Goal: Task Accomplishment & Management: Manage account settings

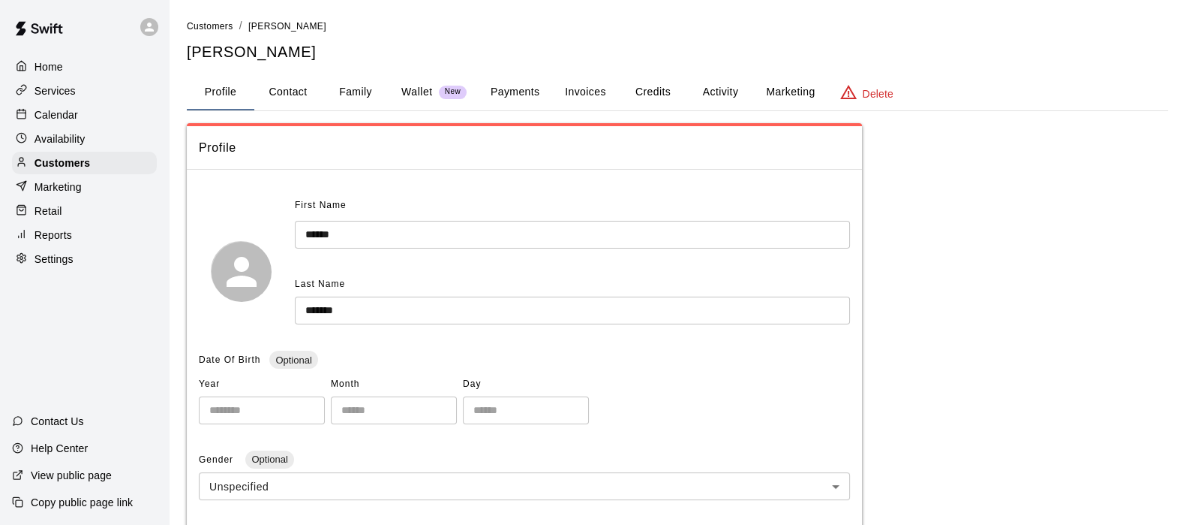
click at [44, 92] on p "Services" at bounding box center [55, 90] width 41 height 15
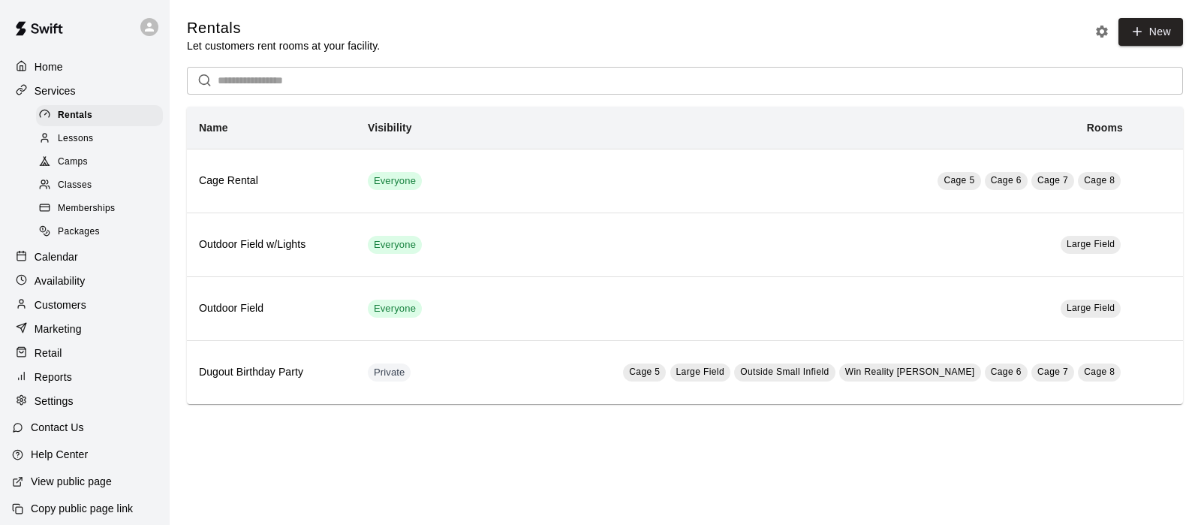
click at [71, 170] on span "Camps" at bounding box center [73, 162] width 30 height 15
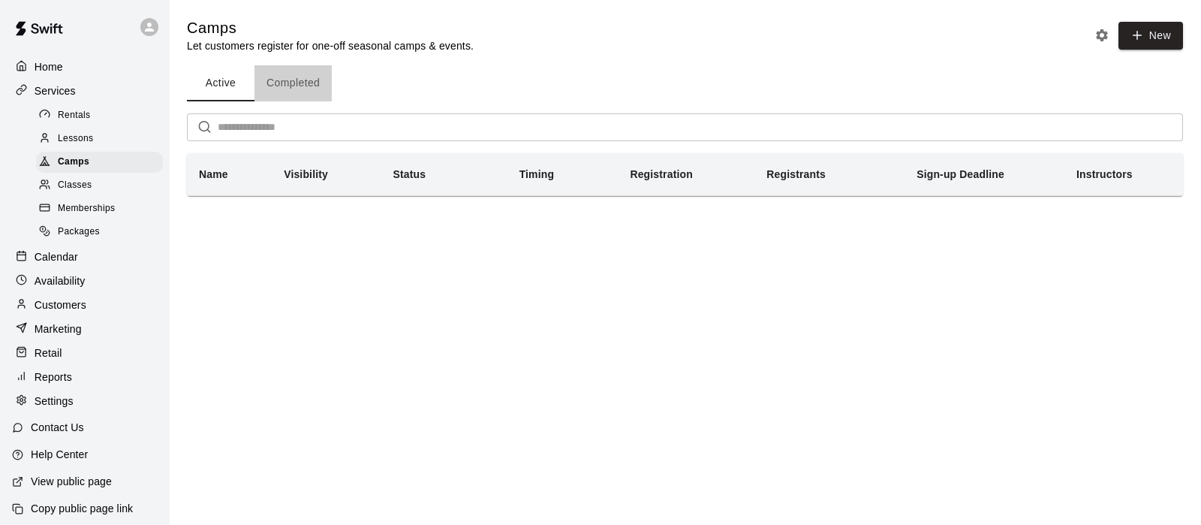
click at [271, 78] on button "Completed" at bounding box center [292, 83] width 77 height 36
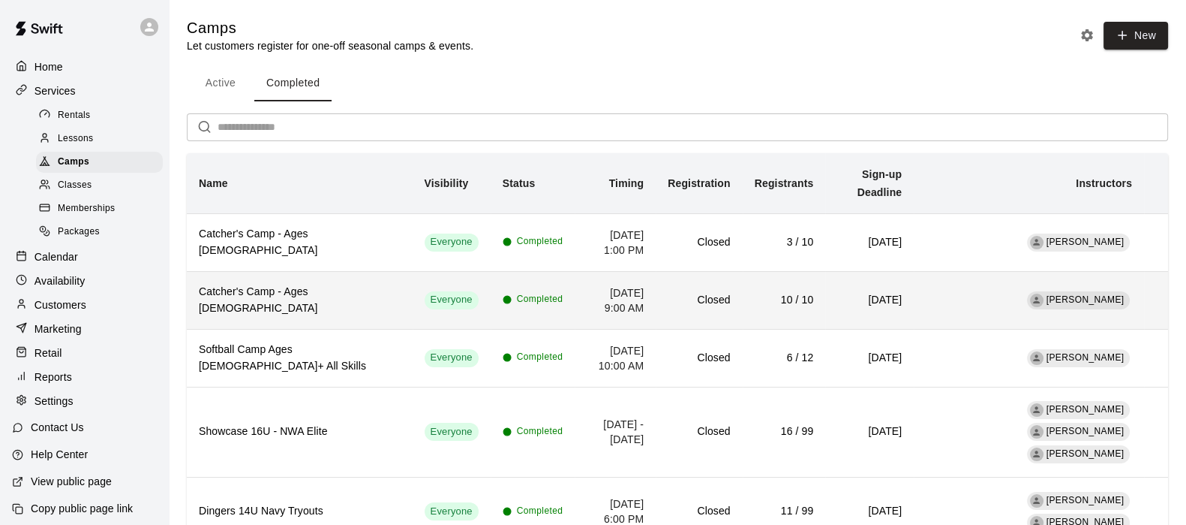
click at [241, 290] on th "Catcher's Camp - Ages [DEMOGRAPHIC_DATA]" at bounding box center [300, 300] width 226 height 58
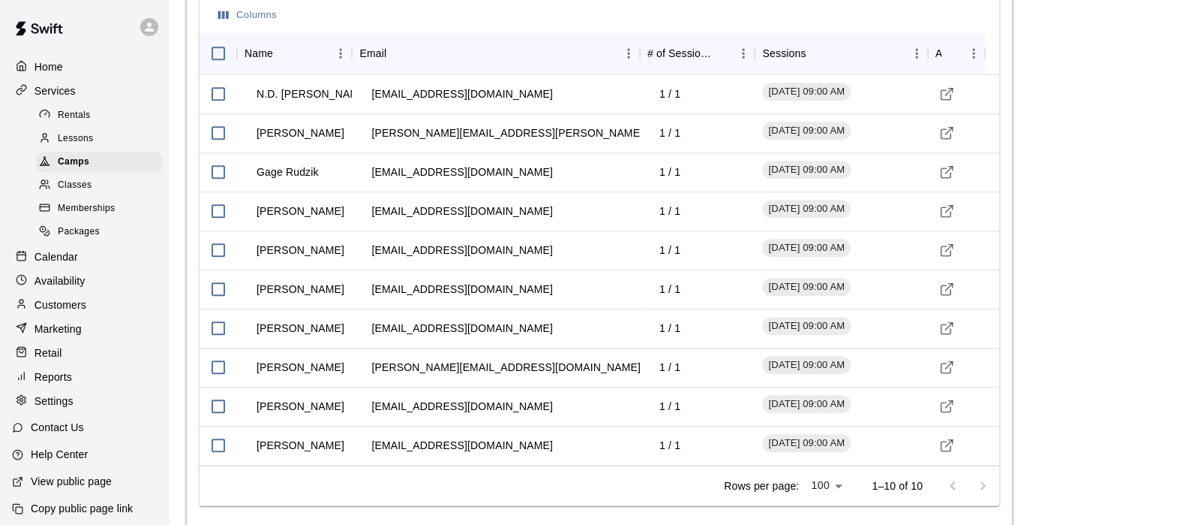
scroll to position [1571, 0]
click at [946, 128] on icon "Visit customer profile" at bounding box center [947, 134] width 15 height 15
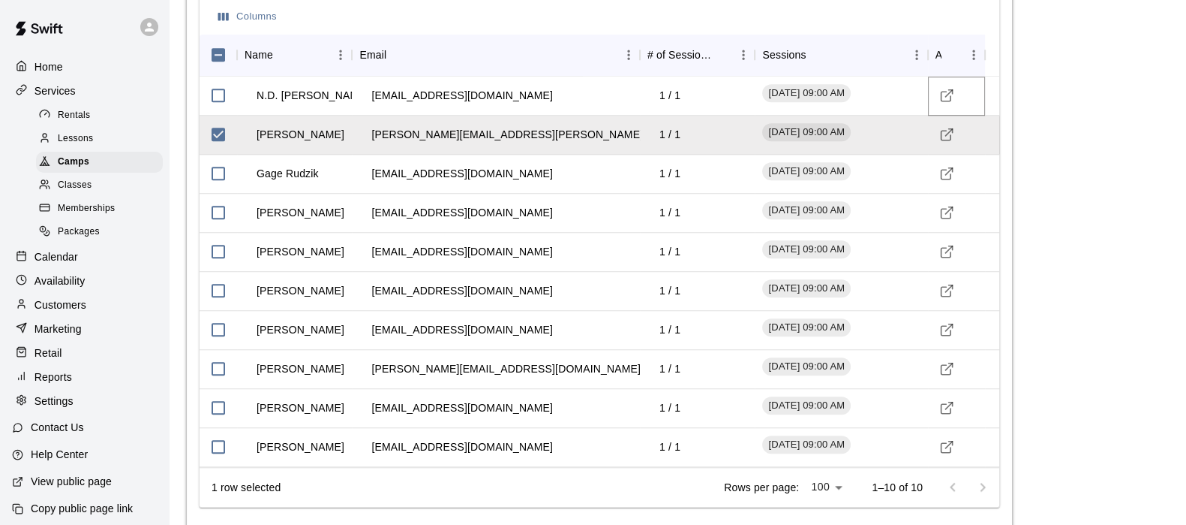
click at [946, 92] on icon "Visit customer profile" at bounding box center [946, 97] width 10 height 10
click at [951, 175] on icon "Visit customer profile" at bounding box center [947, 173] width 15 height 15
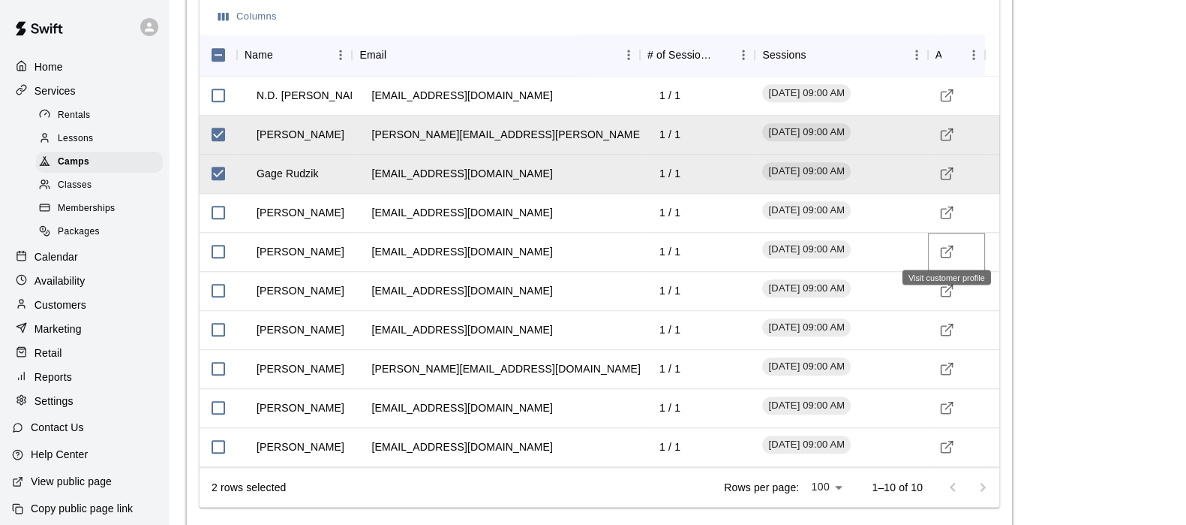
click at [941, 248] on icon "Visit customer profile" at bounding box center [946, 253] width 10 height 10
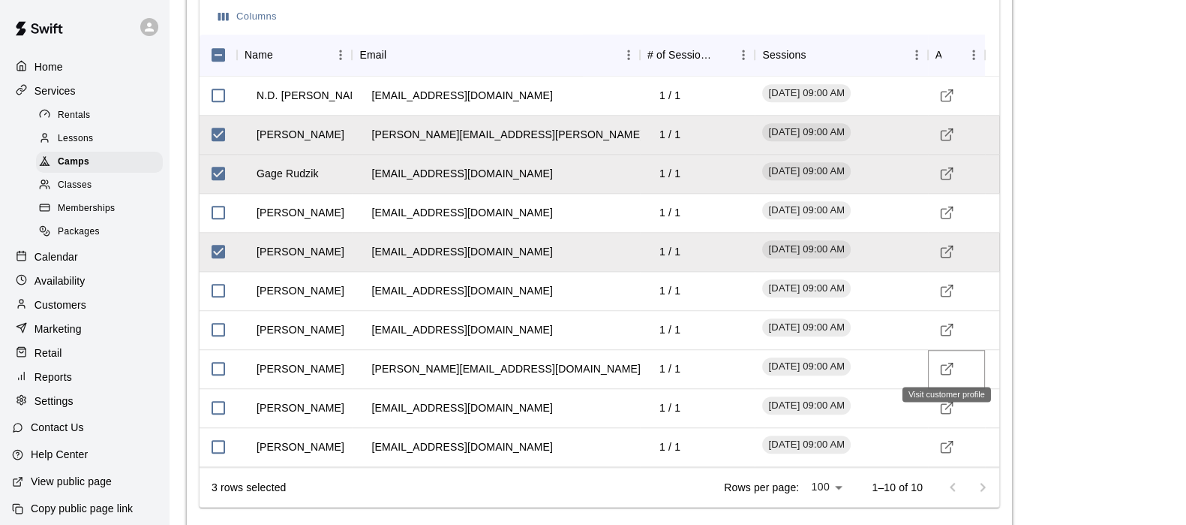
click at [946, 363] on line "Visit customer profile" at bounding box center [949, 366] width 7 height 7
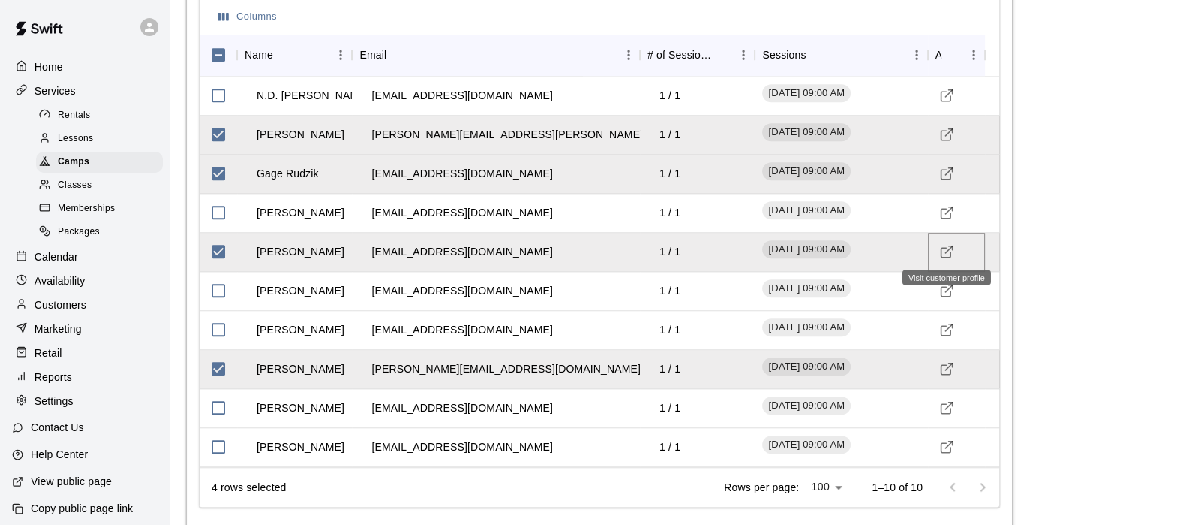
click at [942, 250] on icon "Visit customer profile" at bounding box center [947, 251] width 15 height 15
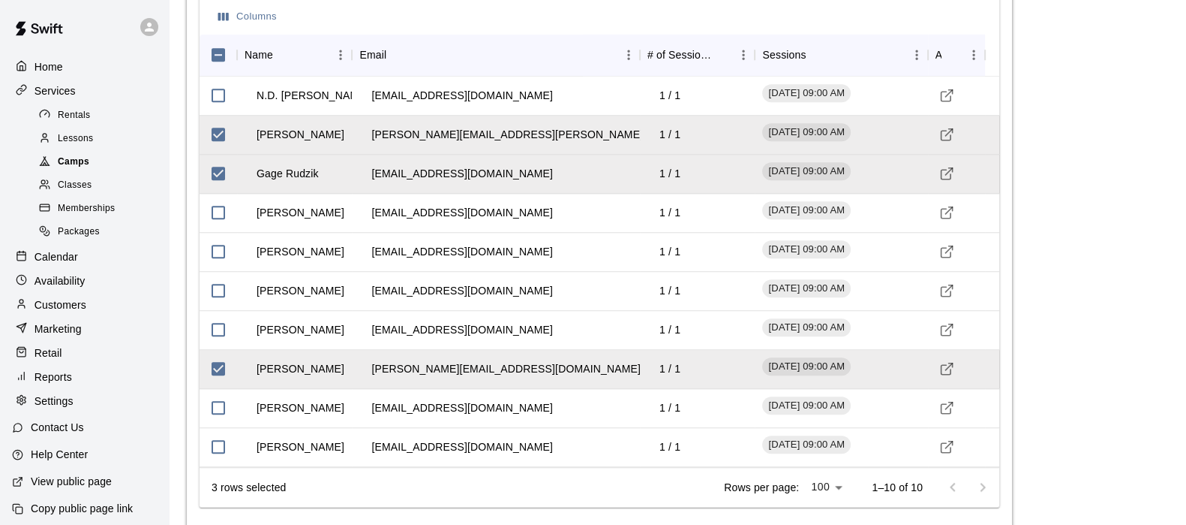
click at [119, 164] on div "Camps" at bounding box center [99, 162] width 127 height 21
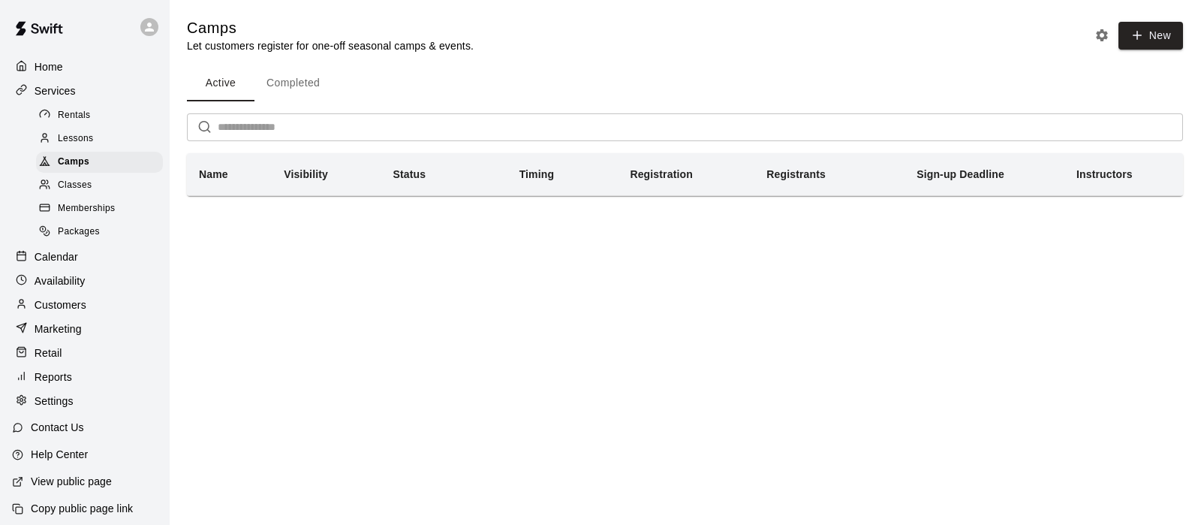
click at [287, 73] on button "Completed" at bounding box center [292, 83] width 77 height 36
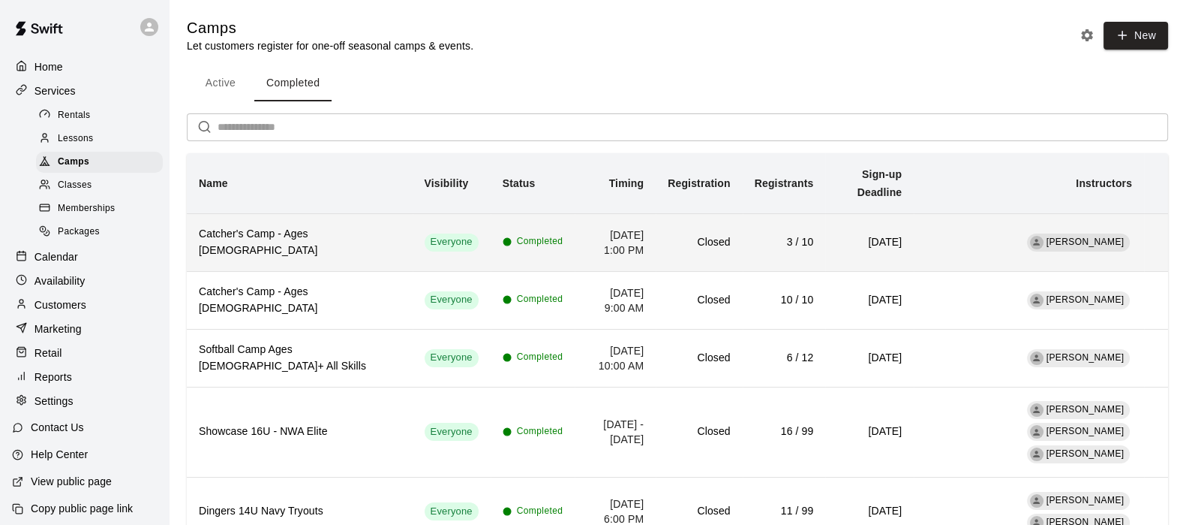
click at [711, 215] on td "Closed" at bounding box center [699, 242] width 86 height 58
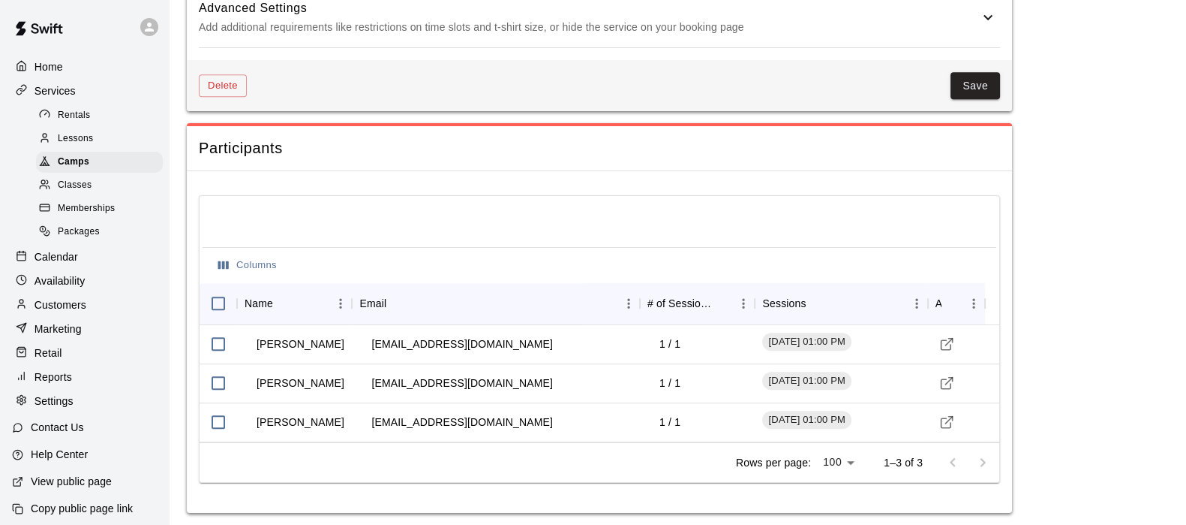
scroll to position [1324, 0]
drag, startPoint x: 842, startPoint y: 335, endPoint x: 945, endPoint y: 339, distance: 102.9
click at [945, 339] on div "Noah Lyon blyon@bentonvillek12.org 1 / 1 August 09, 2025 - 01:00 PM" at bounding box center [600, 342] width 801 height 39
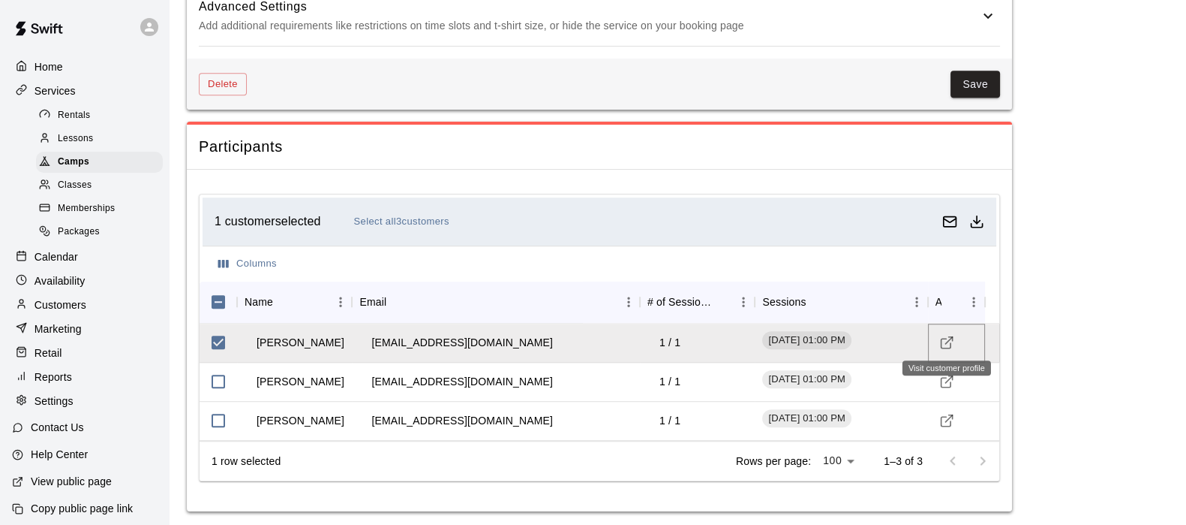
click at [945, 339] on icon "Visit customer profile" at bounding box center [947, 342] width 15 height 15
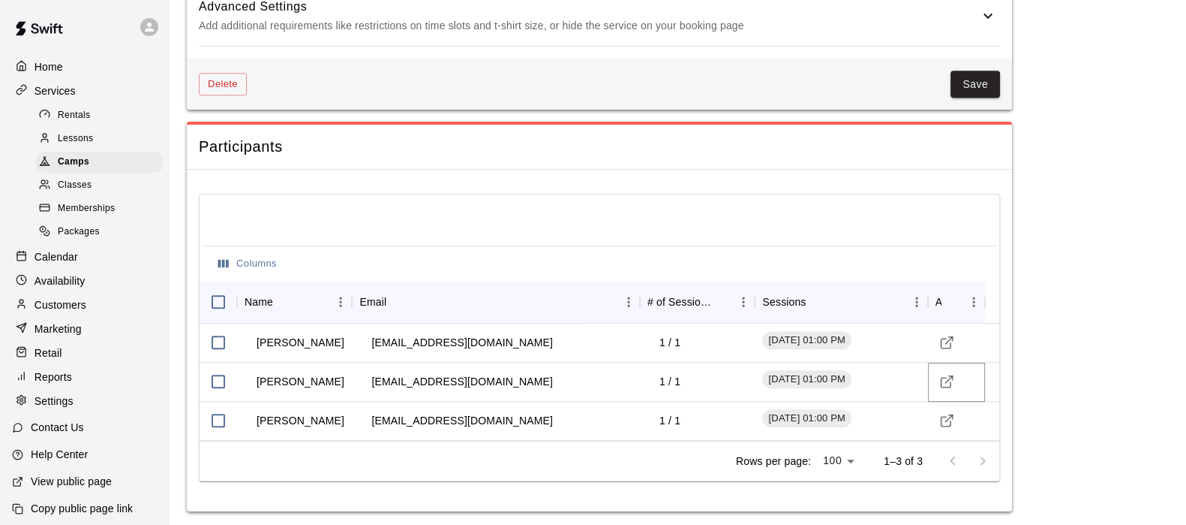
click at [942, 376] on icon "Visit customer profile" at bounding box center [947, 381] width 15 height 15
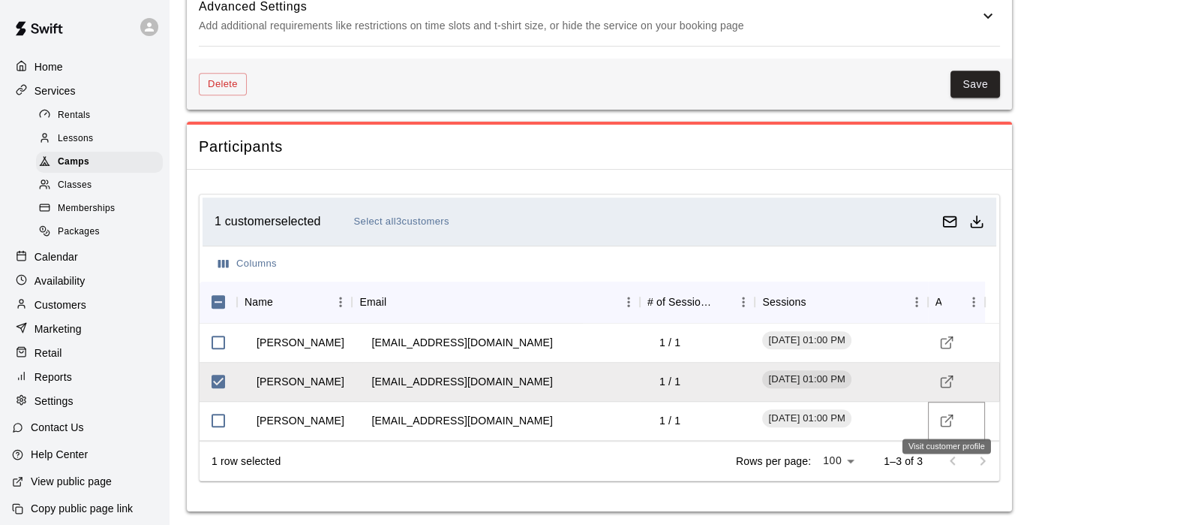
click at [946, 421] on icon "Visit customer profile" at bounding box center [947, 420] width 15 height 15
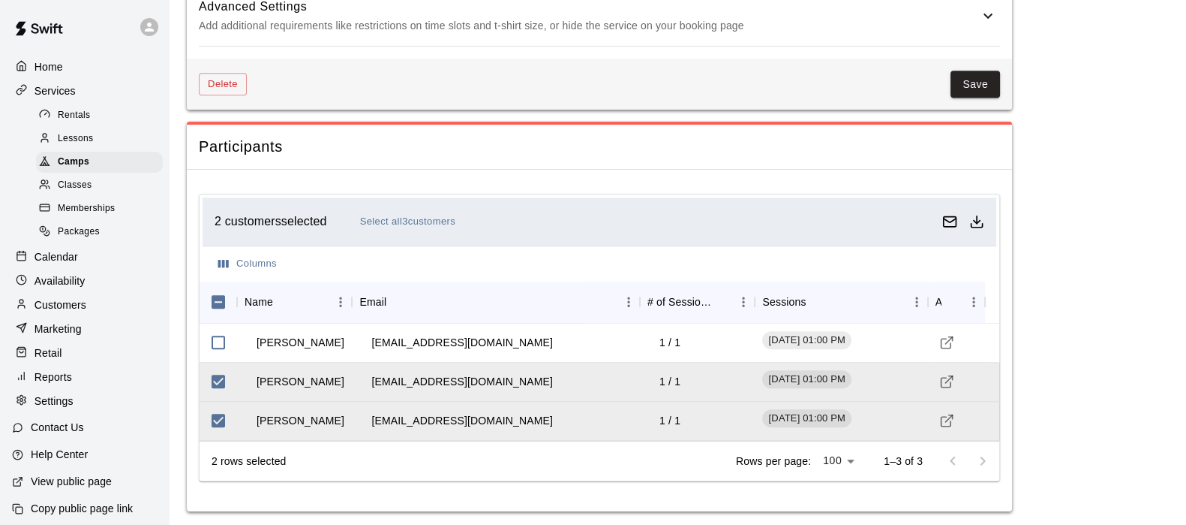
click at [986, 15] on icon at bounding box center [988, 16] width 18 height 18
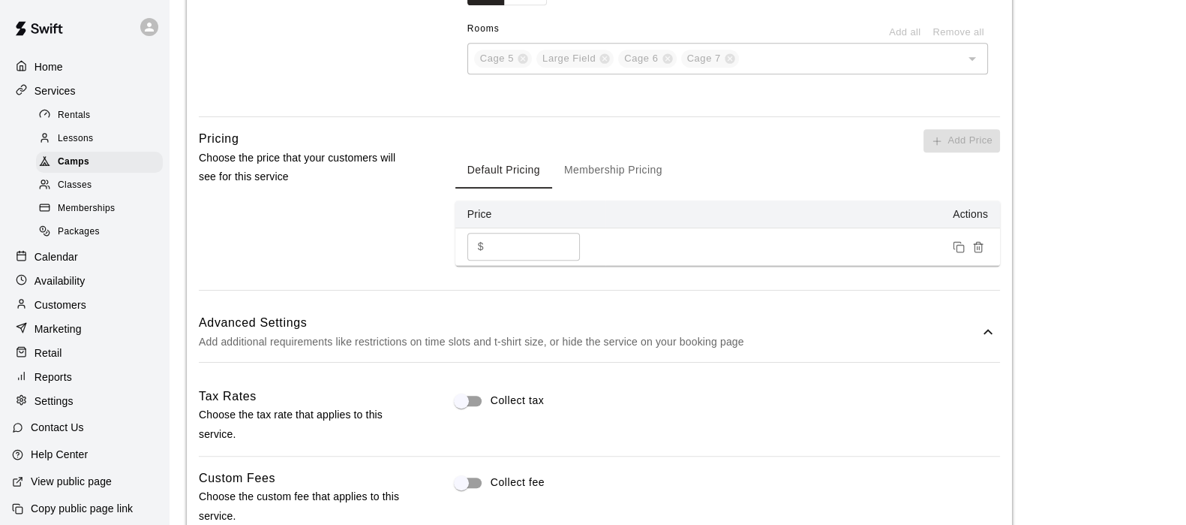
scroll to position [1007, 0]
click at [647, 169] on button "Membership Pricing" at bounding box center [613, 171] width 122 height 36
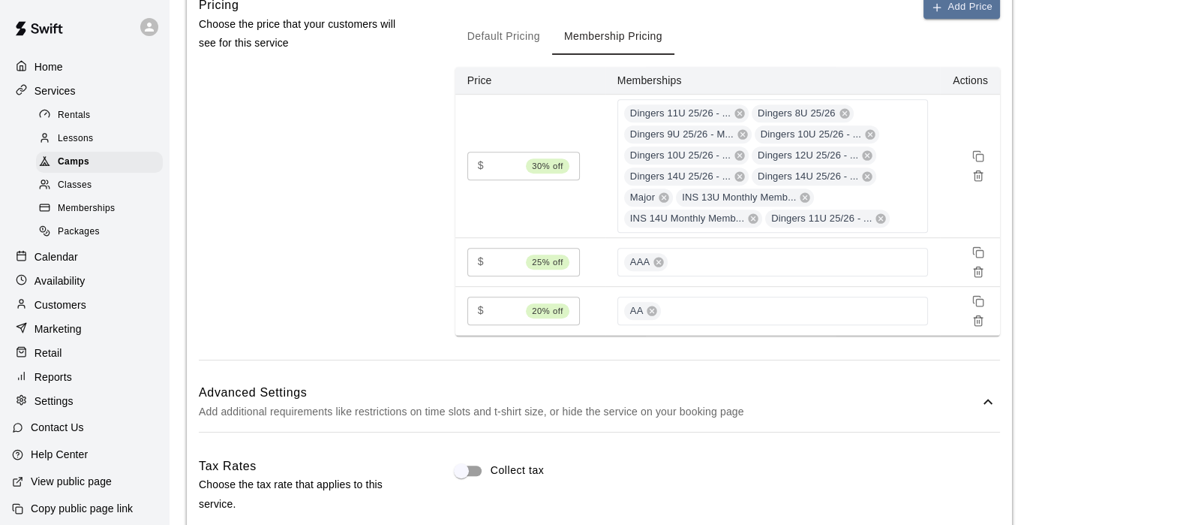
scroll to position [1141, 0]
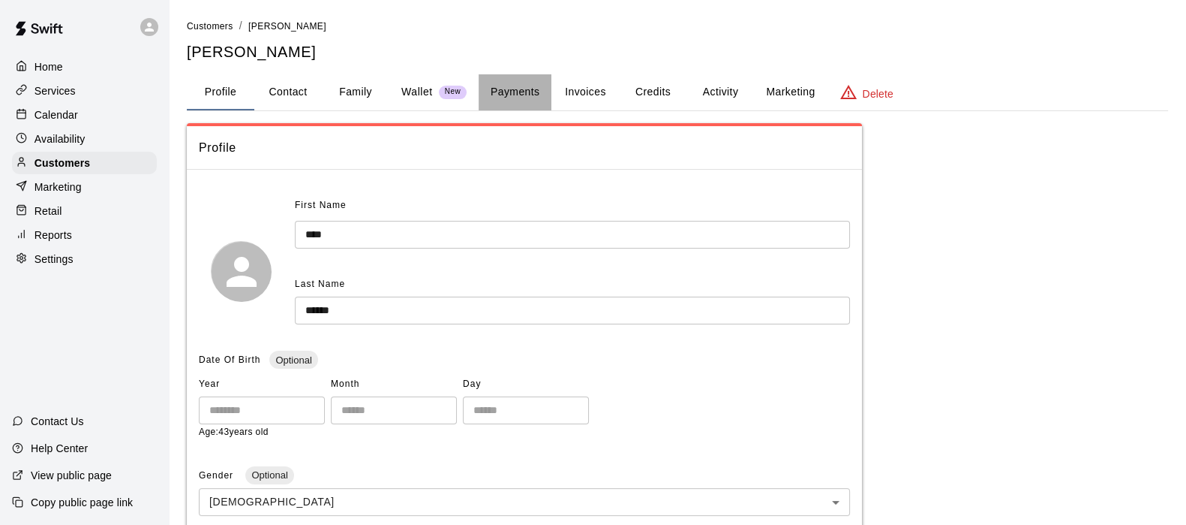
click at [522, 92] on button "Payments" at bounding box center [515, 92] width 73 height 36
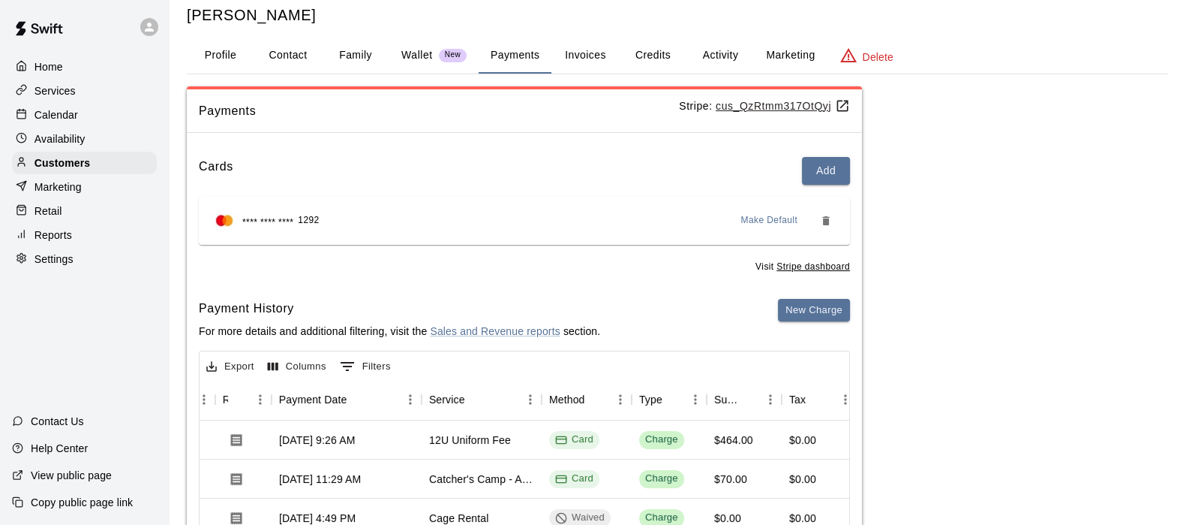
scroll to position [34, 0]
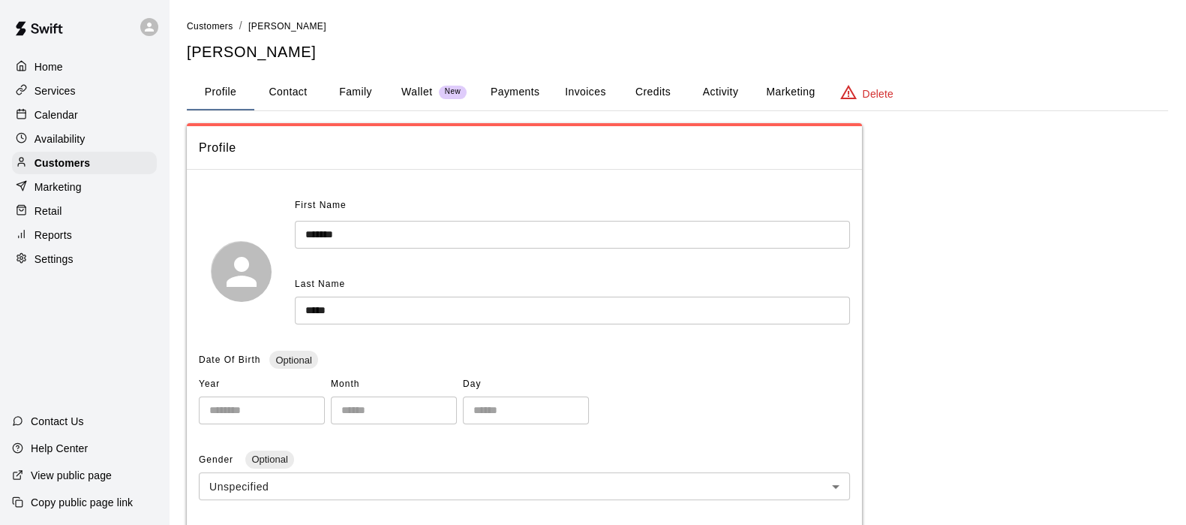
click at [505, 83] on button "Payments" at bounding box center [515, 92] width 73 height 36
click at [533, 87] on button "Payments" at bounding box center [515, 92] width 73 height 36
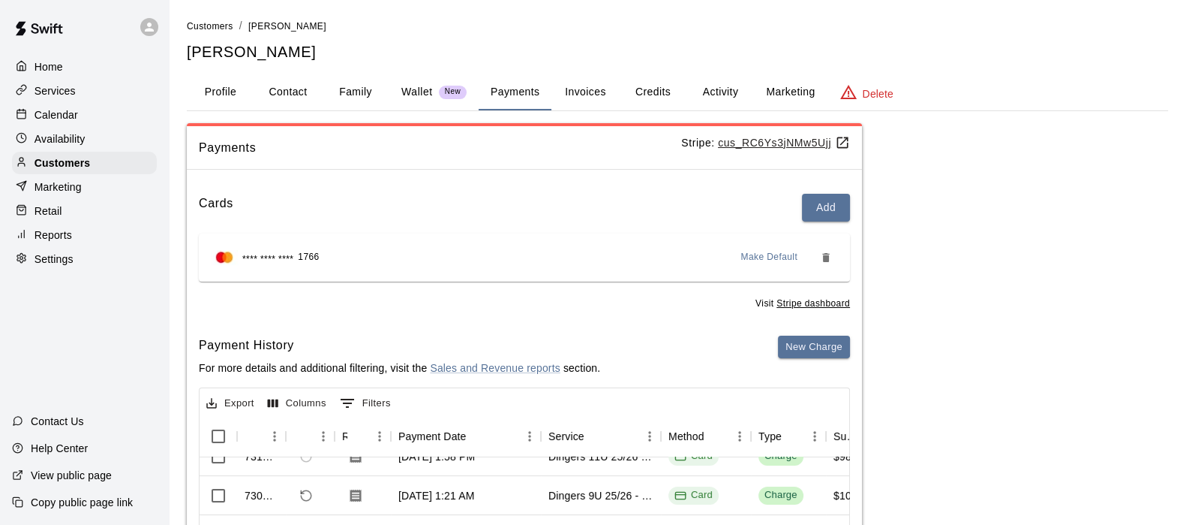
click at [702, 85] on button "Activity" at bounding box center [721, 92] width 68 height 36
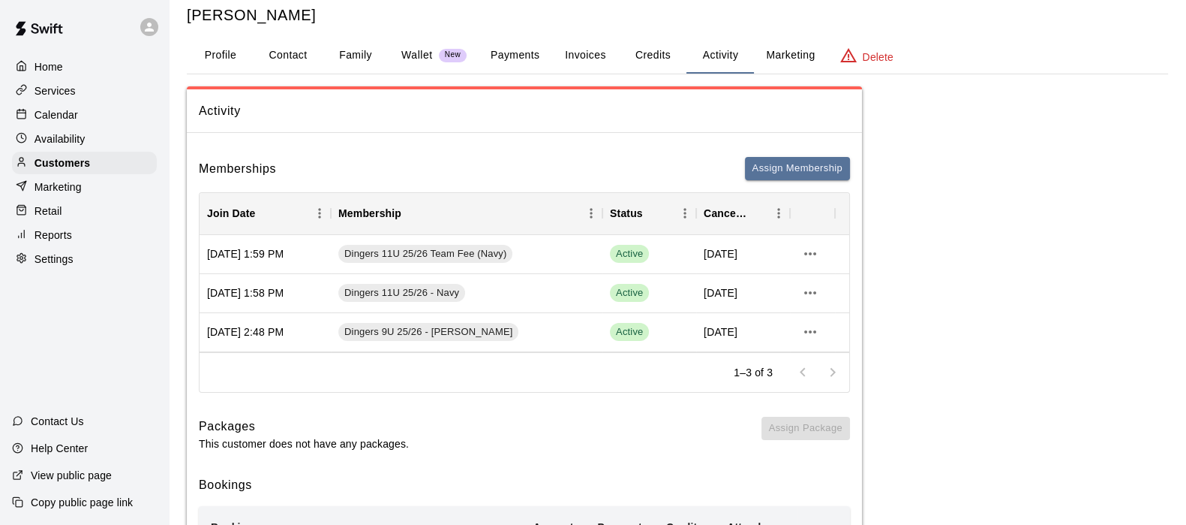
scroll to position [37, 0]
click at [522, 41] on button "Payments" at bounding box center [515, 56] width 73 height 36
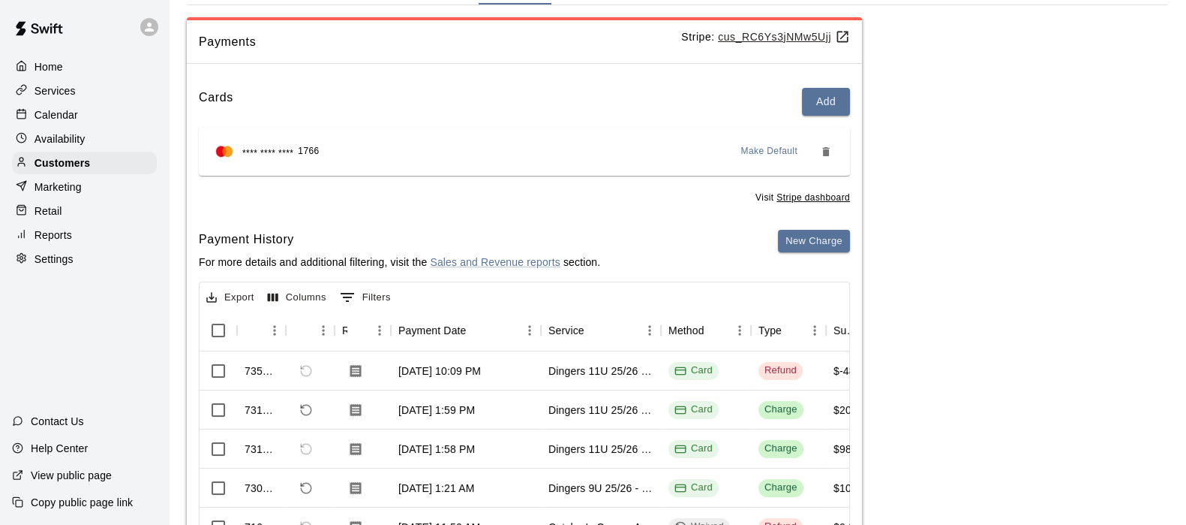
scroll to position [0, 0]
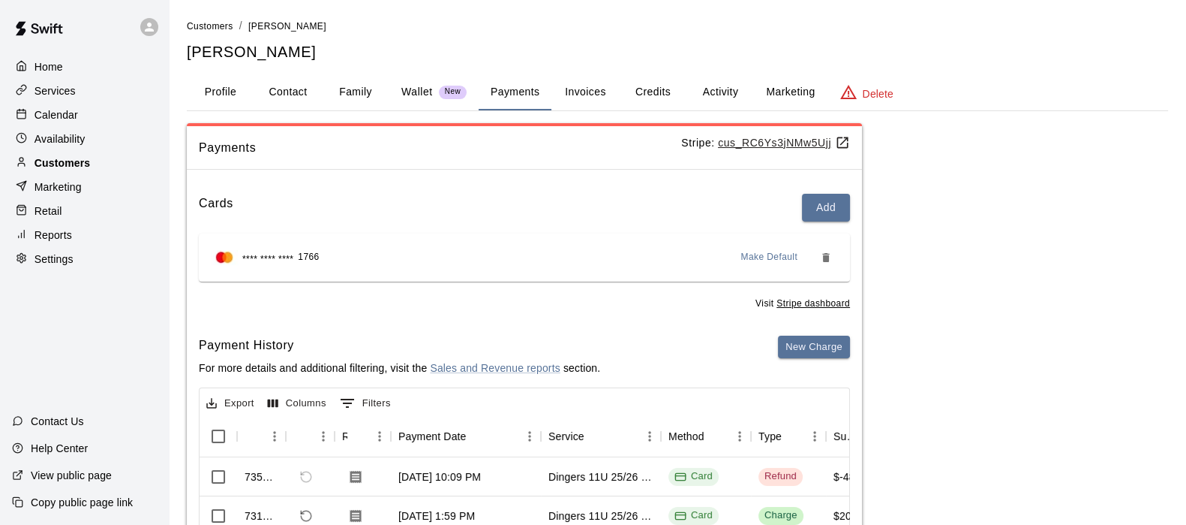
click at [78, 170] on p "Customers" at bounding box center [63, 162] width 56 height 15
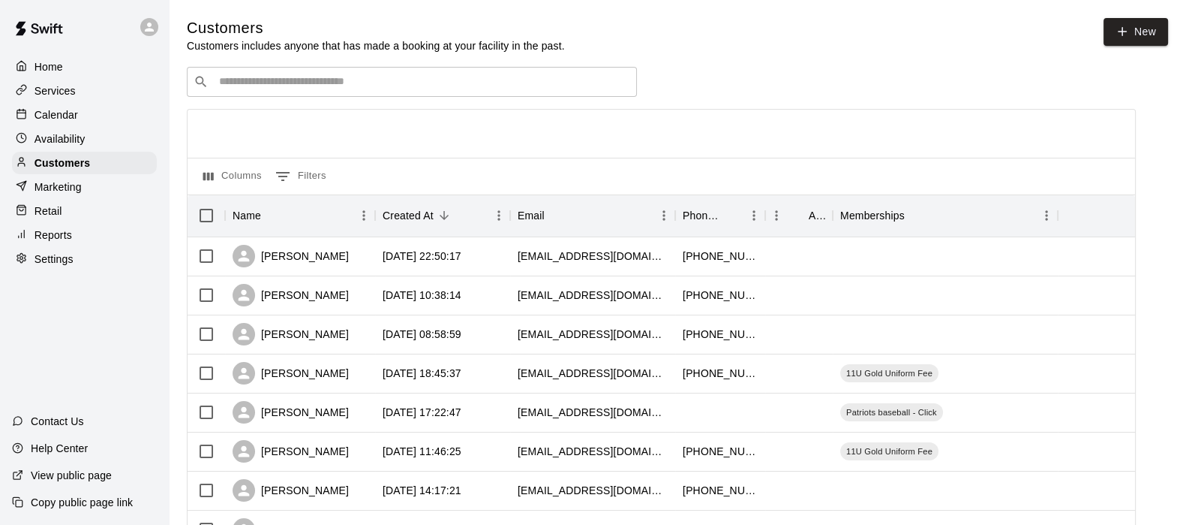
click at [271, 92] on div "​ ​" at bounding box center [412, 82] width 450 height 30
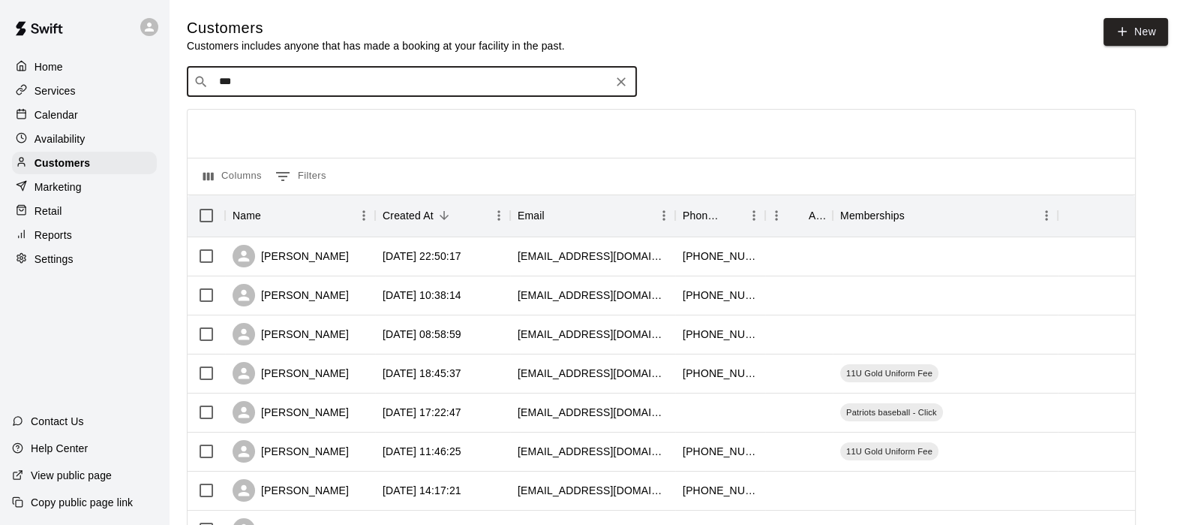
type input "****"
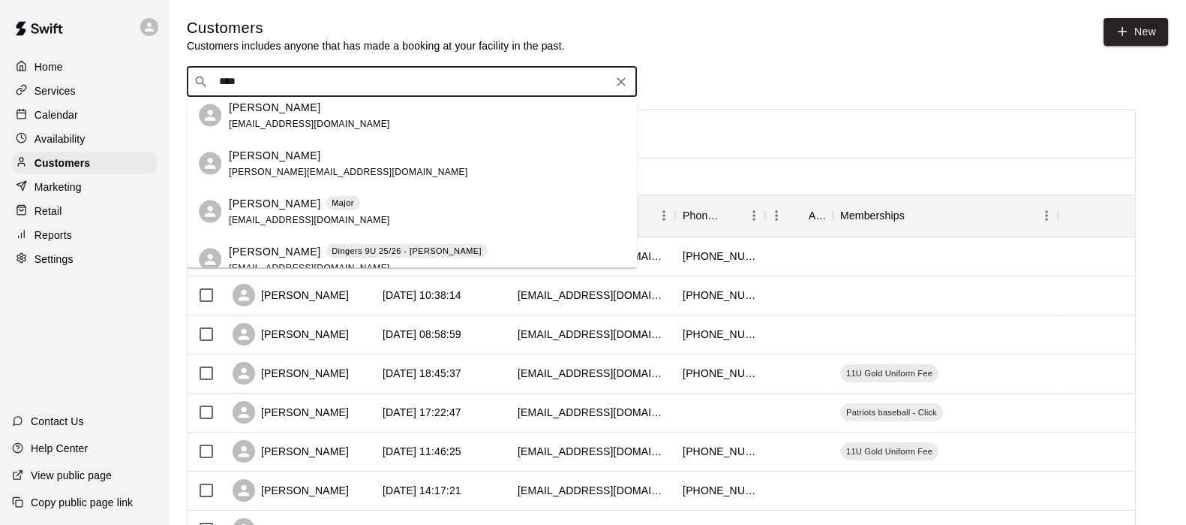
scroll to position [9, 0]
click at [287, 165] on span "candice.clay@yahoo.com" at bounding box center [348, 170] width 239 height 11
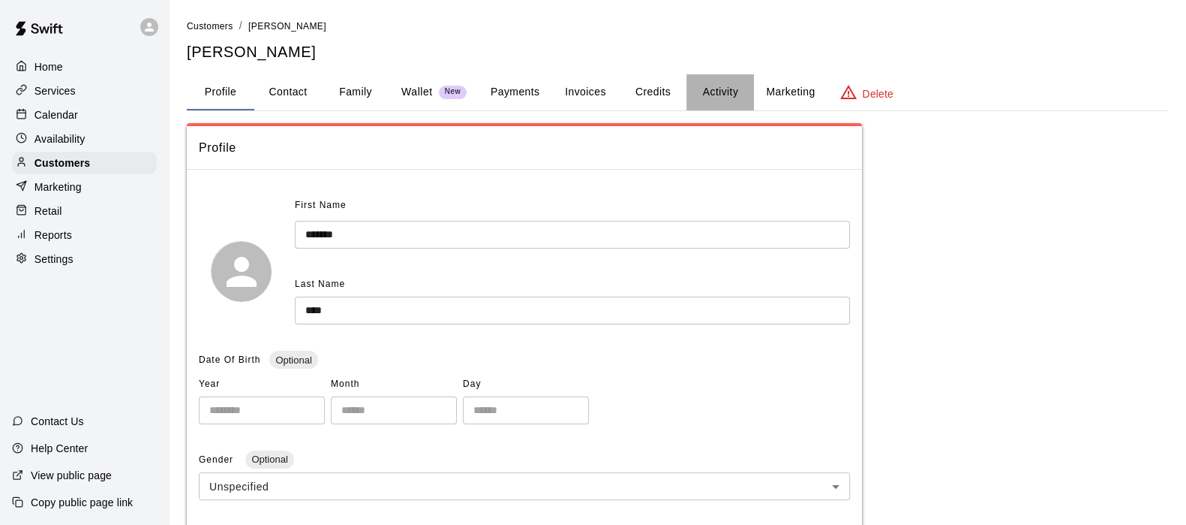
click at [732, 95] on button "Activity" at bounding box center [721, 92] width 68 height 36
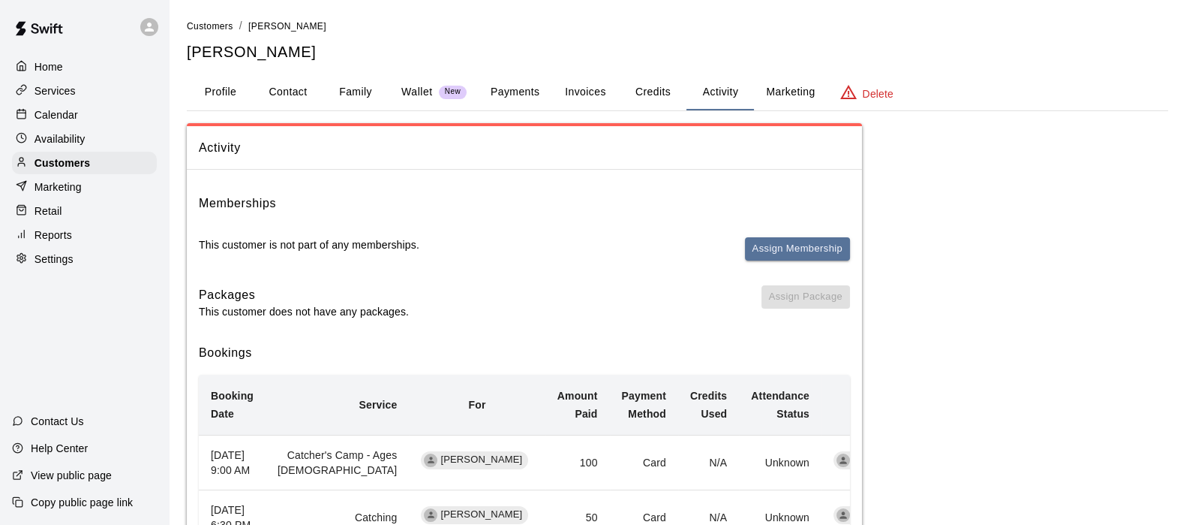
click at [521, 92] on button "Payments" at bounding box center [515, 92] width 73 height 36
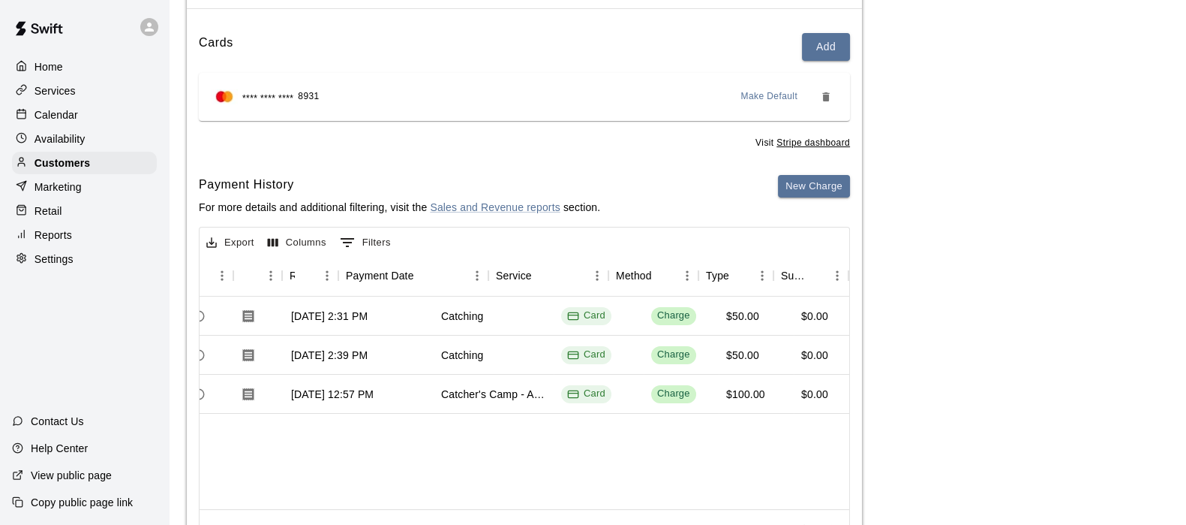
scroll to position [0, 18]
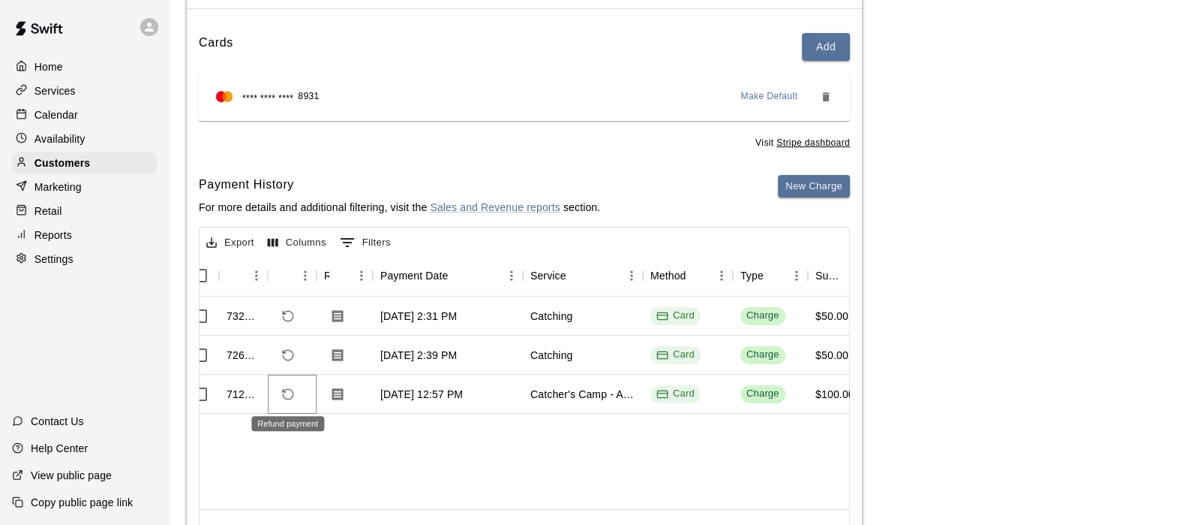
click at [284, 403] on button "Refund payment" at bounding box center [288, 394] width 26 height 26
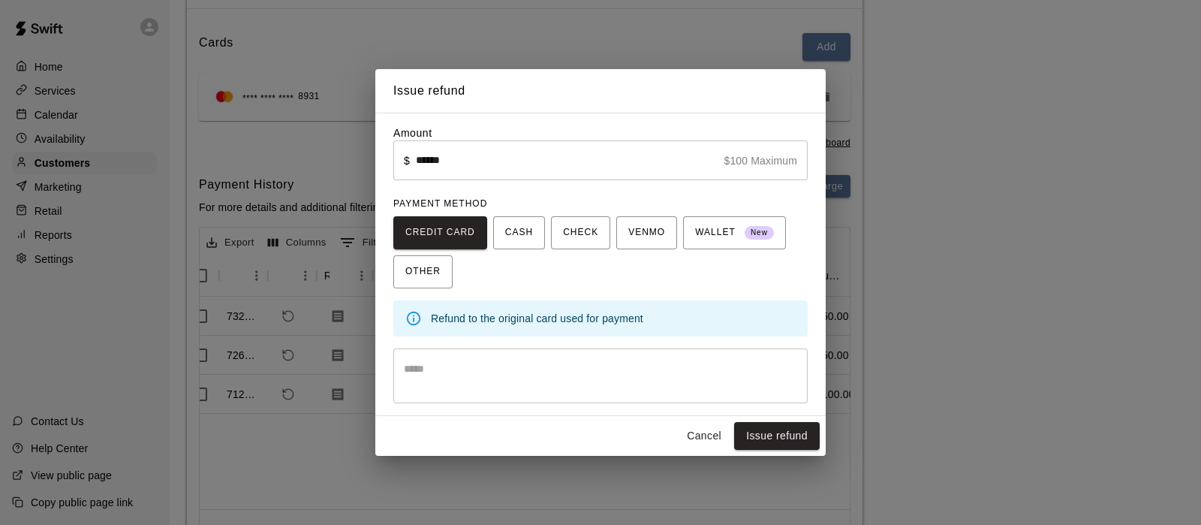
click at [493, 155] on input "******" at bounding box center [567, 160] width 302 height 40
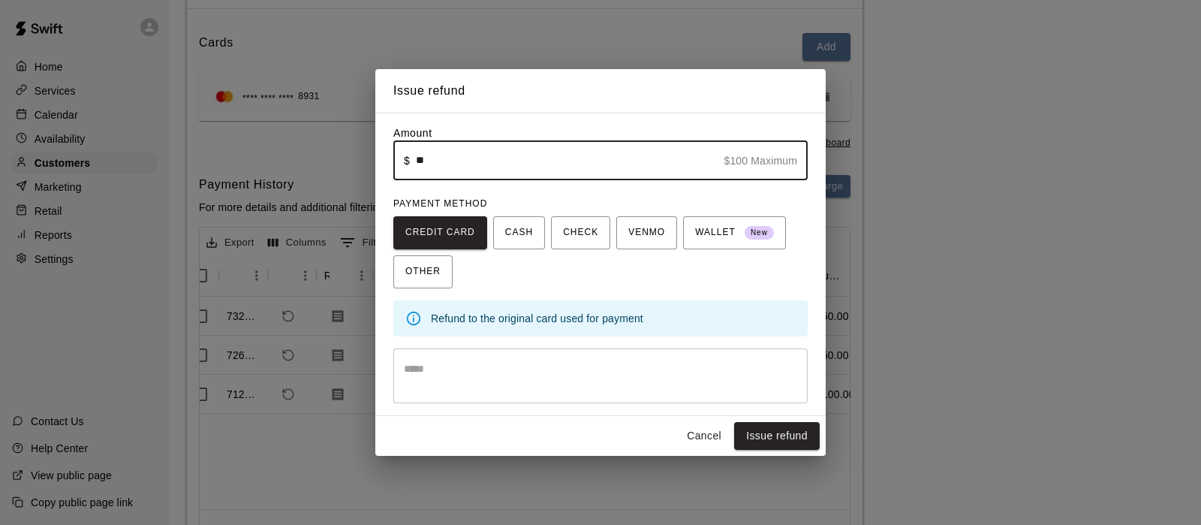
type input "*****"
click at [527, 398] on div "* ​" at bounding box center [600, 375] width 414 height 55
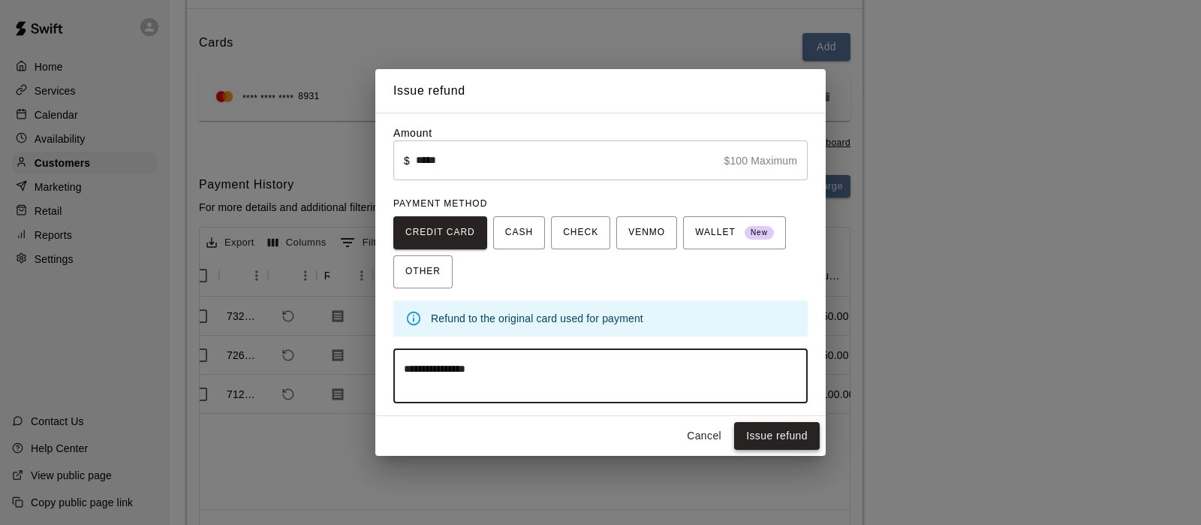
type textarea "**********"
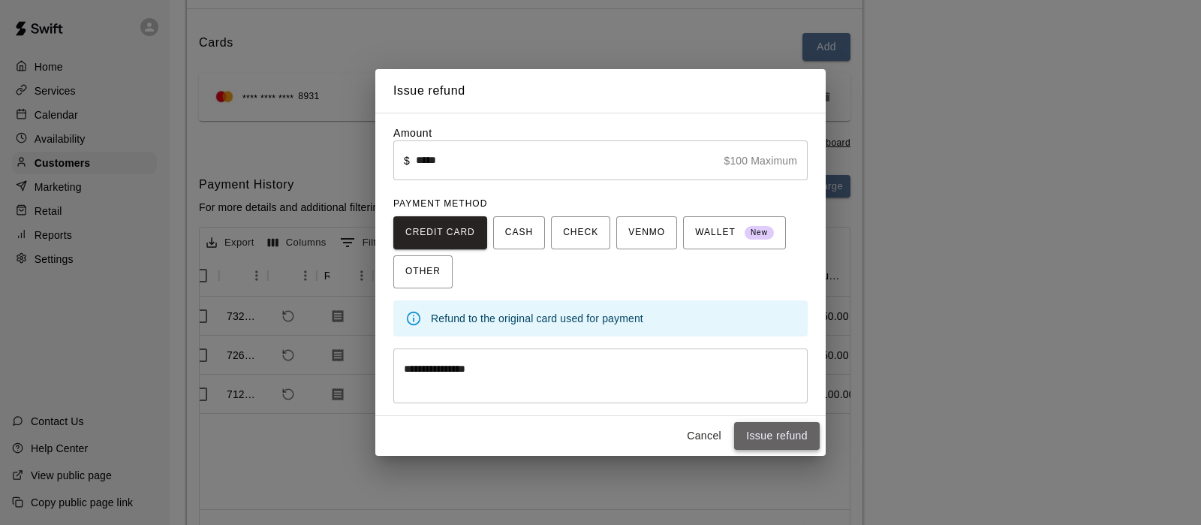
click at [756, 432] on button "Issue refund" at bounding box center [777, 436] width 86 height 28
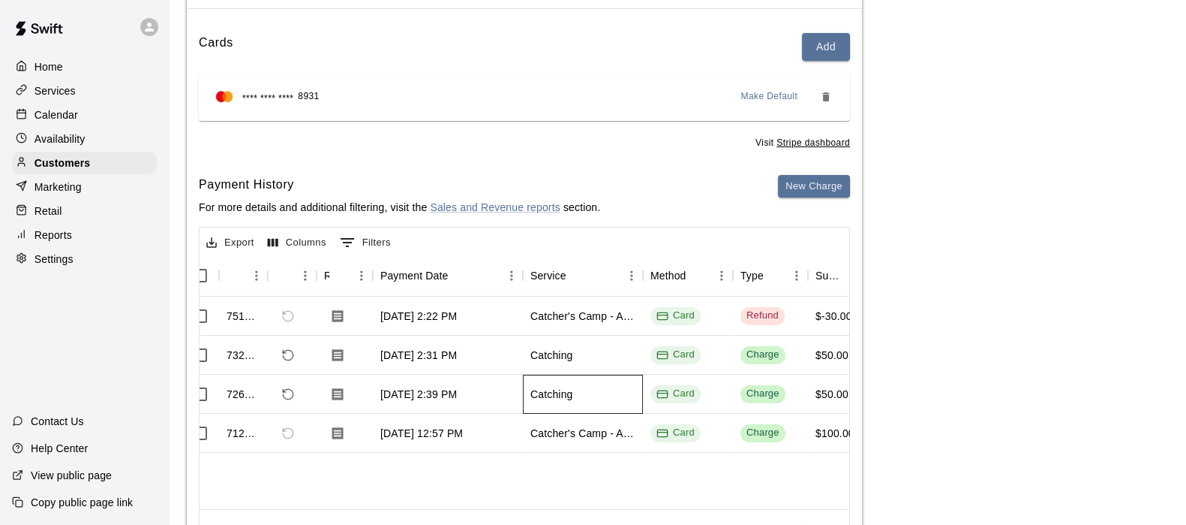
click at [638, 399] on div "Catching" at bounding box center [583, 393] width 120 height 39
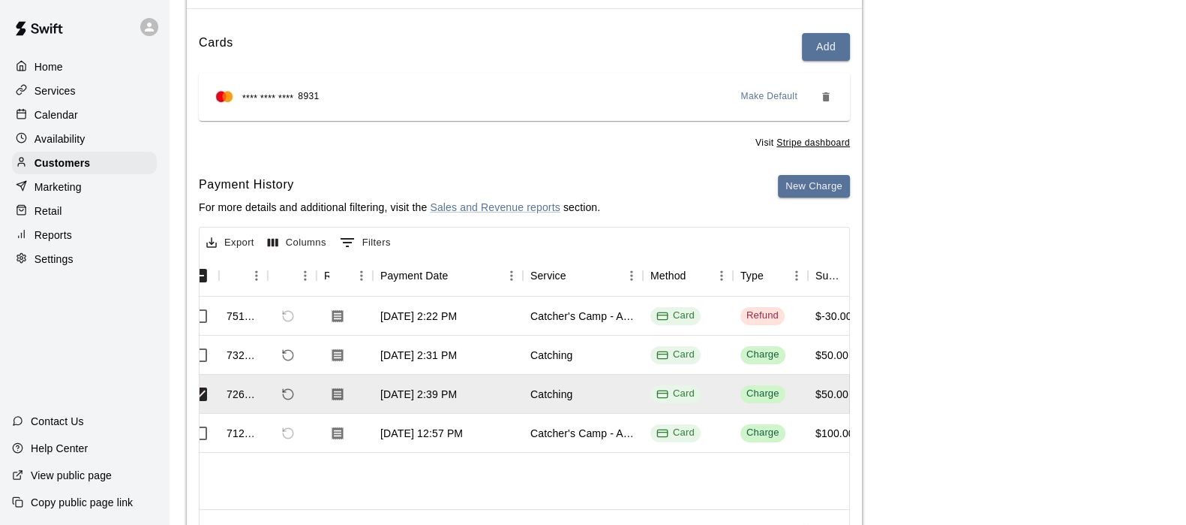
drag, startPoint x: 638, startPoint y: 399, endPoint x: 1054, endPoint y: 135, distance: 493.2
click at [1054, 135] on div "Payments Stripe: cus_STUSWYGJLG0G0e Cards Add **** **** **** 8931 Make Default …" at bounding box center [678, 265] width 982 height 606
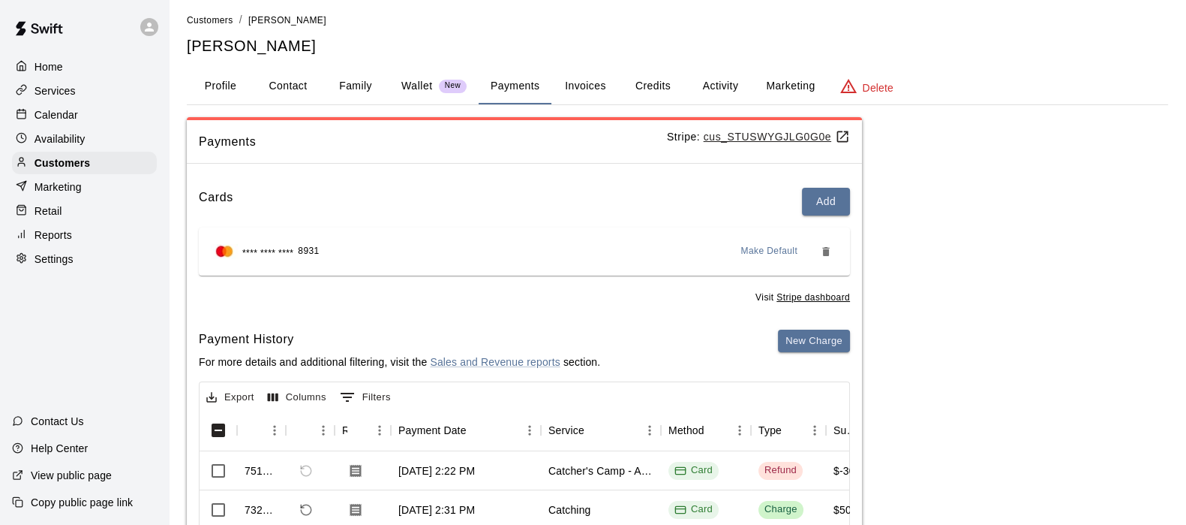
scroll to position [0, 0]
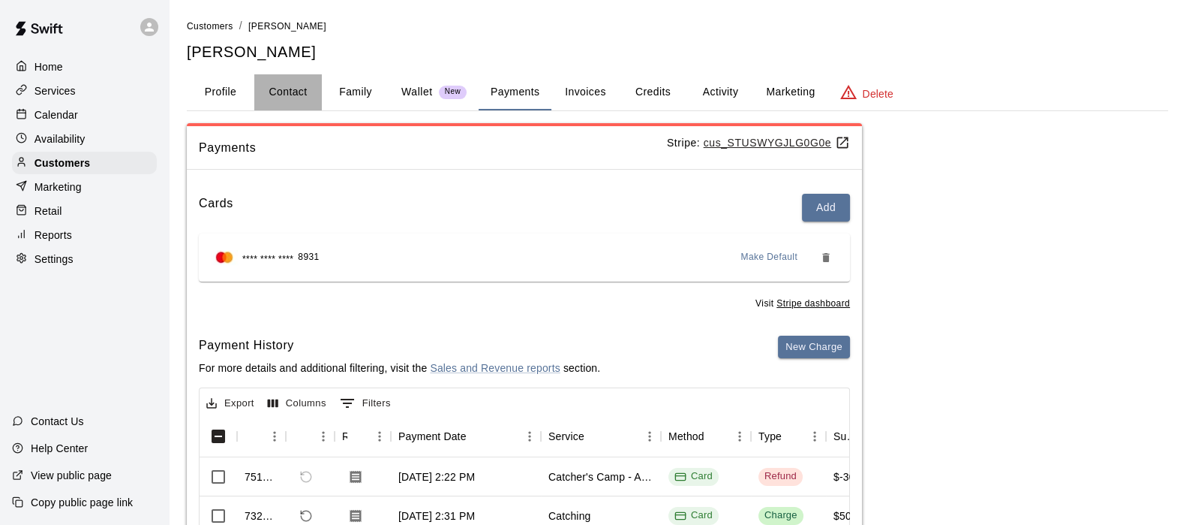
click at [285, 97] on button "Contact" at bounding box center [288, 92] width 68 height 36
select select "**"
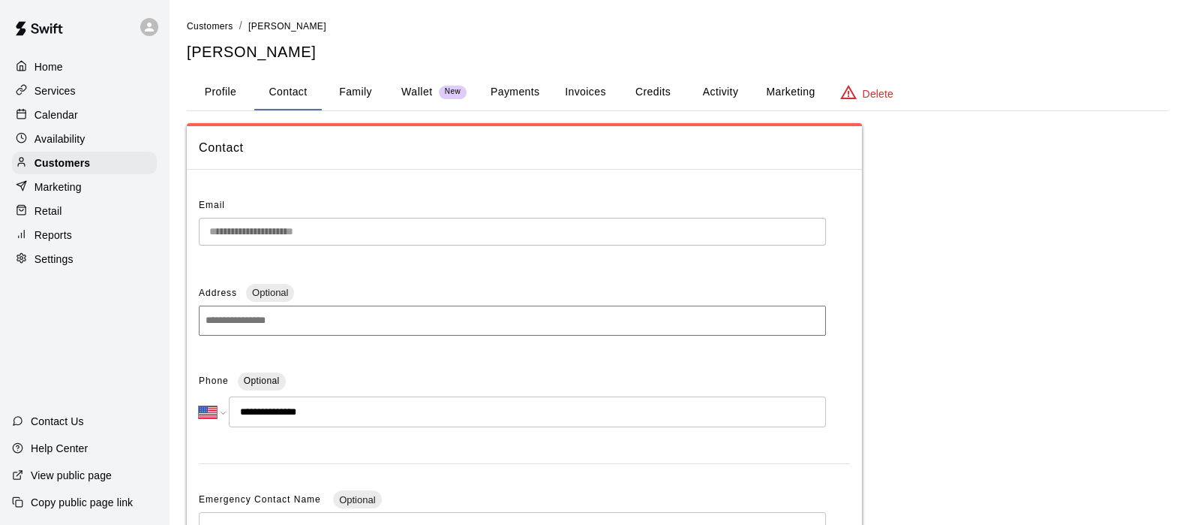
click at [197, 227] on div "**********" at bounding box center [524, 476] width 675 height 588
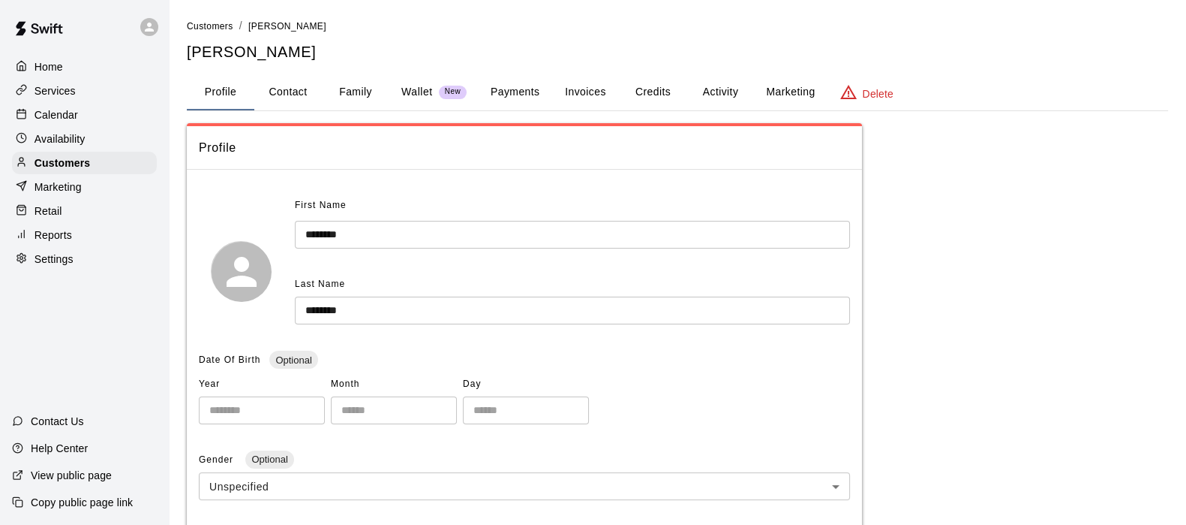
click at [724, 86] on button "Activity" at bounding box center [721, 92] width 68 height 36
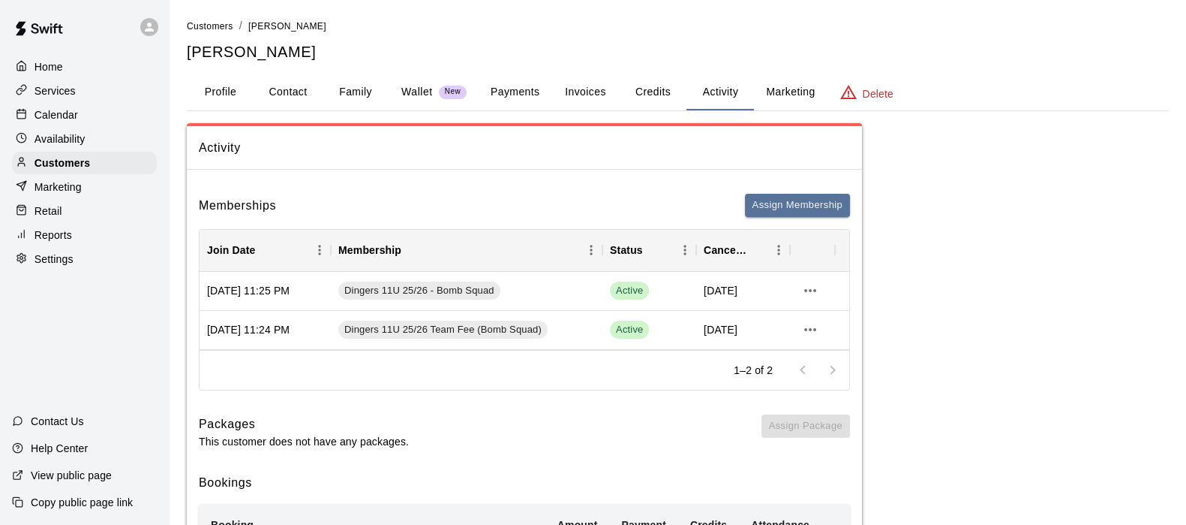
click at [536, 83] on button "Payments" at bounding box center [515, 92] width 73 height 36
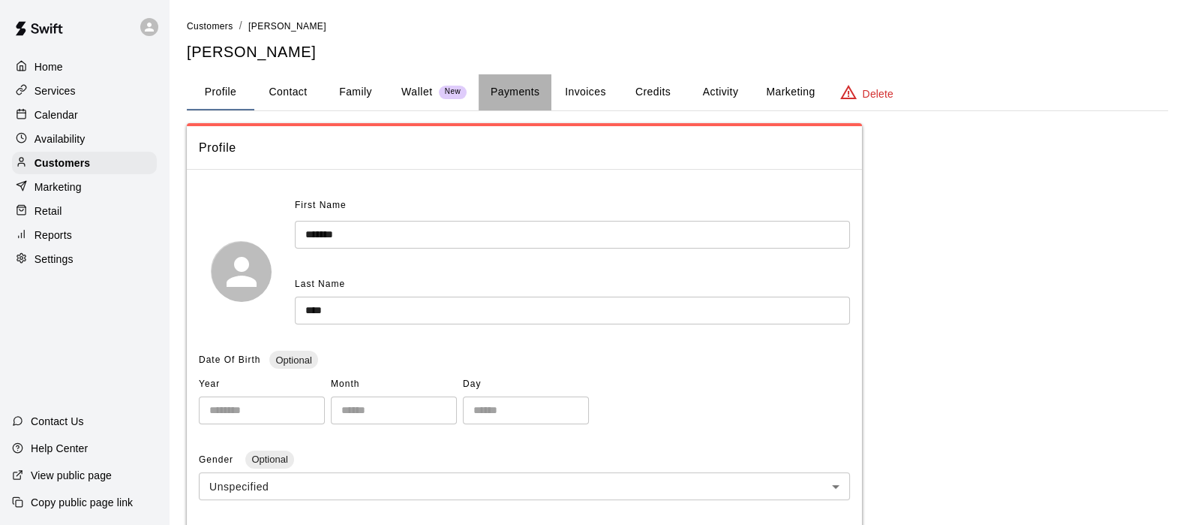
click at [534, 82] on button "Payments" at bounding box center [515, 92] width 73 height 36
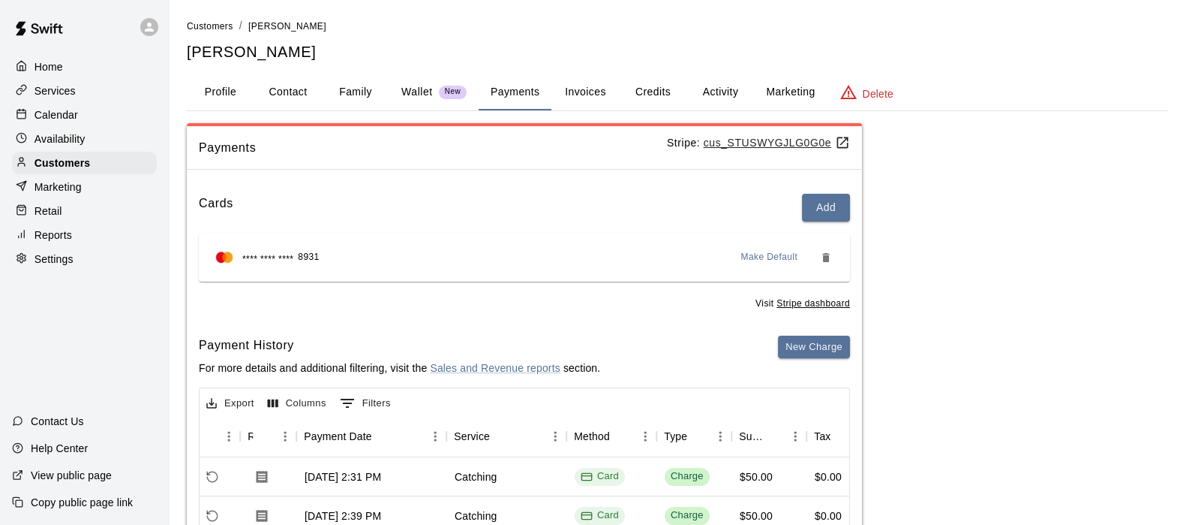
click at [706, 86] on button "Activity" at bounding box center [721, 92] width 68 height 36
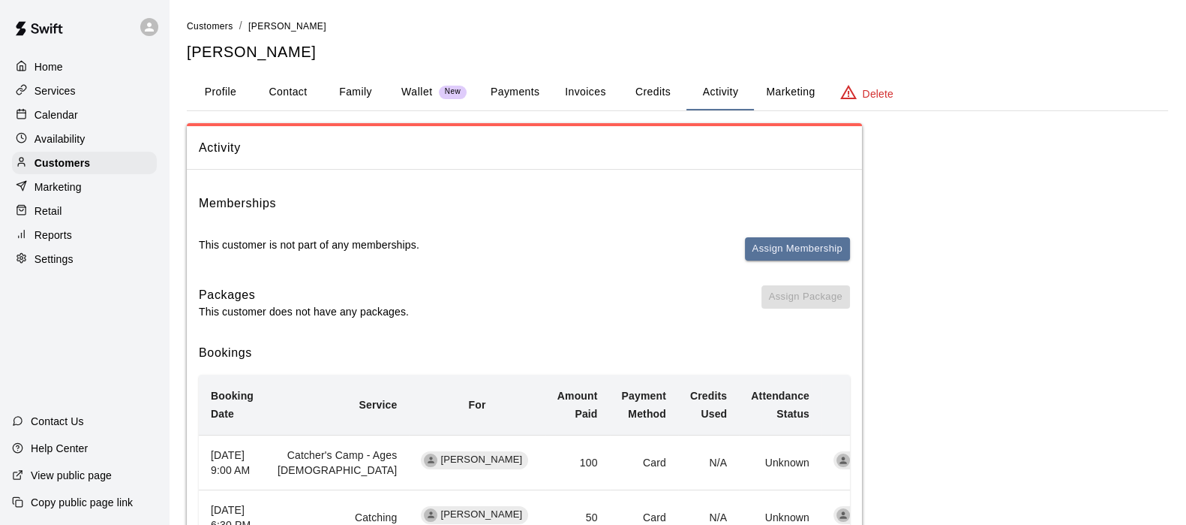
click at [723, 83] on button "Activity" at bounding box center [721, 92] width 68 height 36
click at [349, 103] on button "Family" at bounding box center [356, 92] width 68 height 36
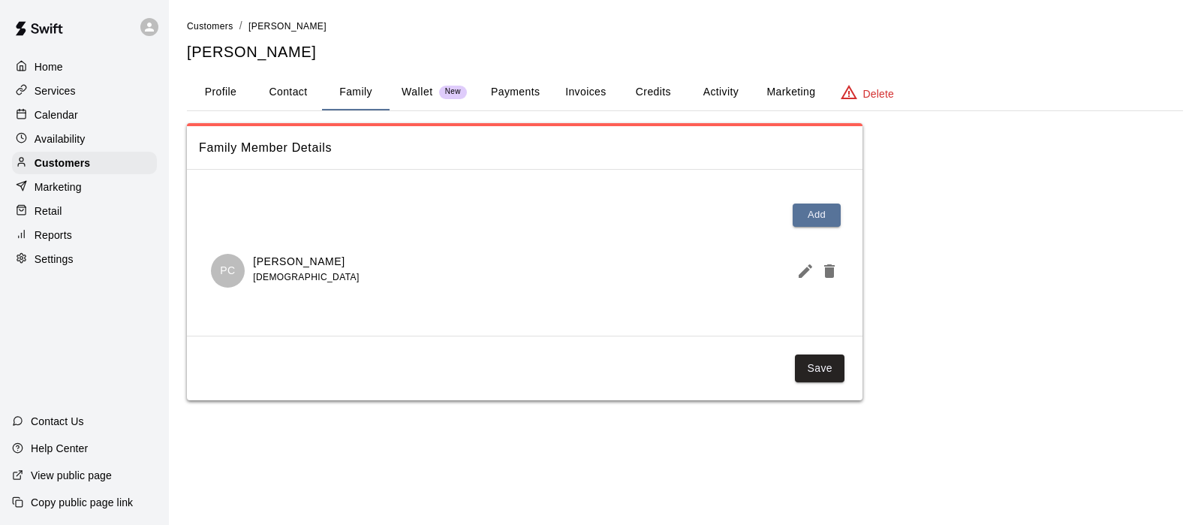
click at [236, 91] on button "Profile" at bounding box center [221, 92] width 68 height 36
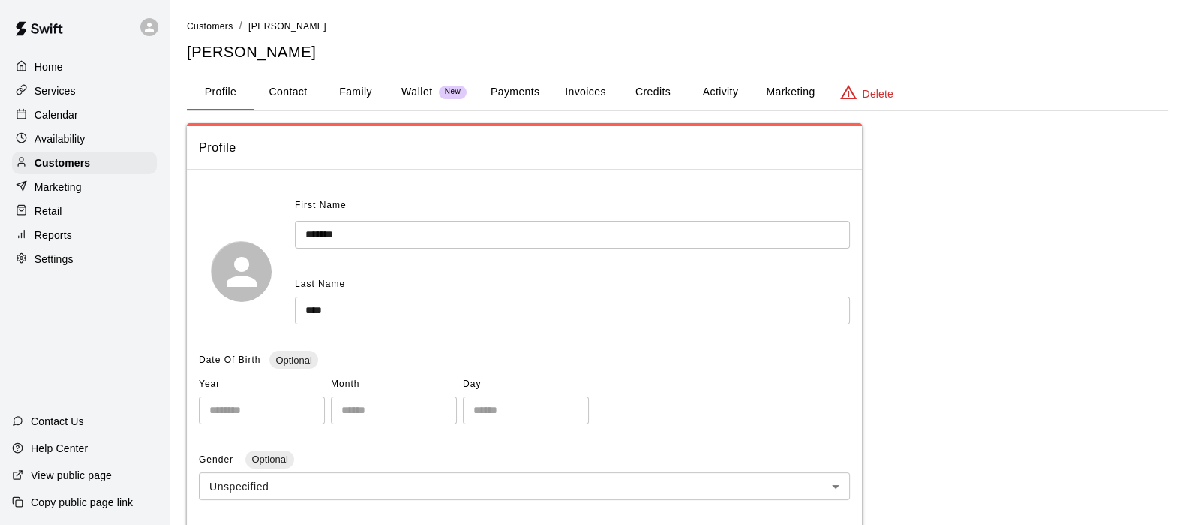
click at [732, 83] on button "Activity" at bounding box center [721, 92] width 68 height 36
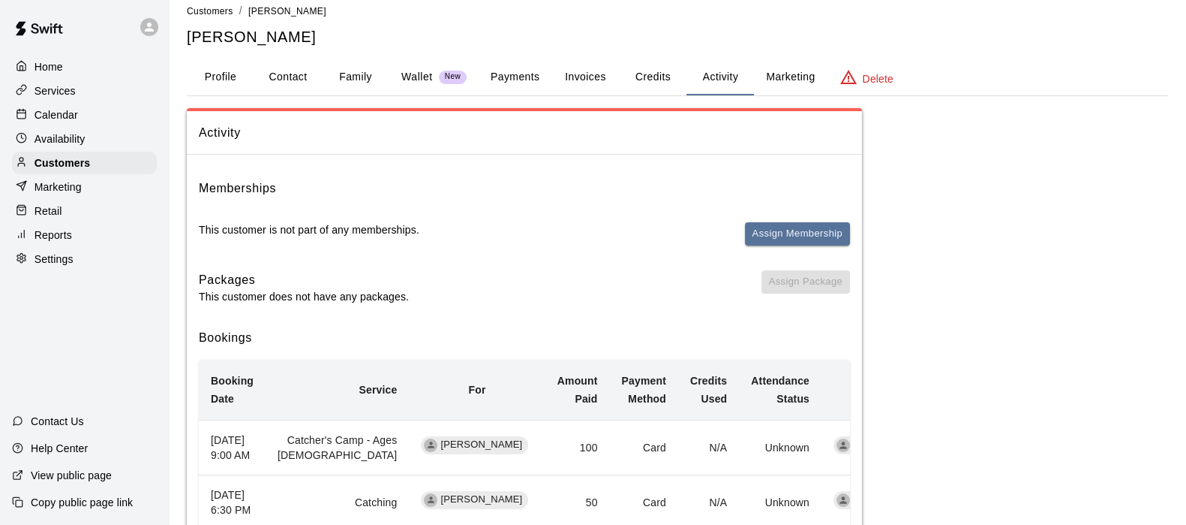
scroll to position [14, 0]
click at [43, 165] on p "Customers" at bounding box center [63, 162] width 56 height 15
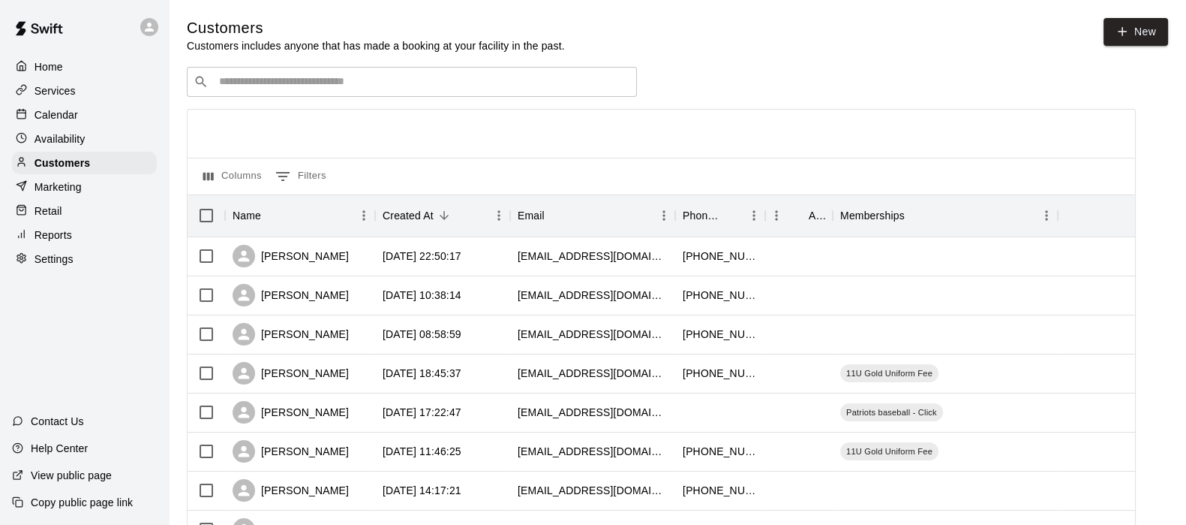
click at [239, 77] on input "Search customers by name or email" at bounding box center [423, 81] width 416 height 15
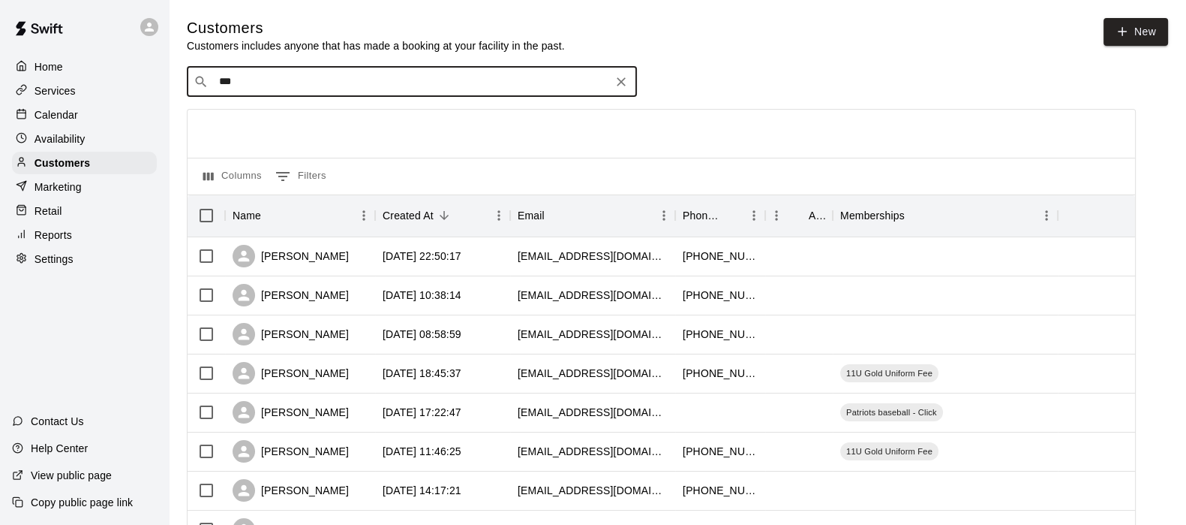
type input "****"
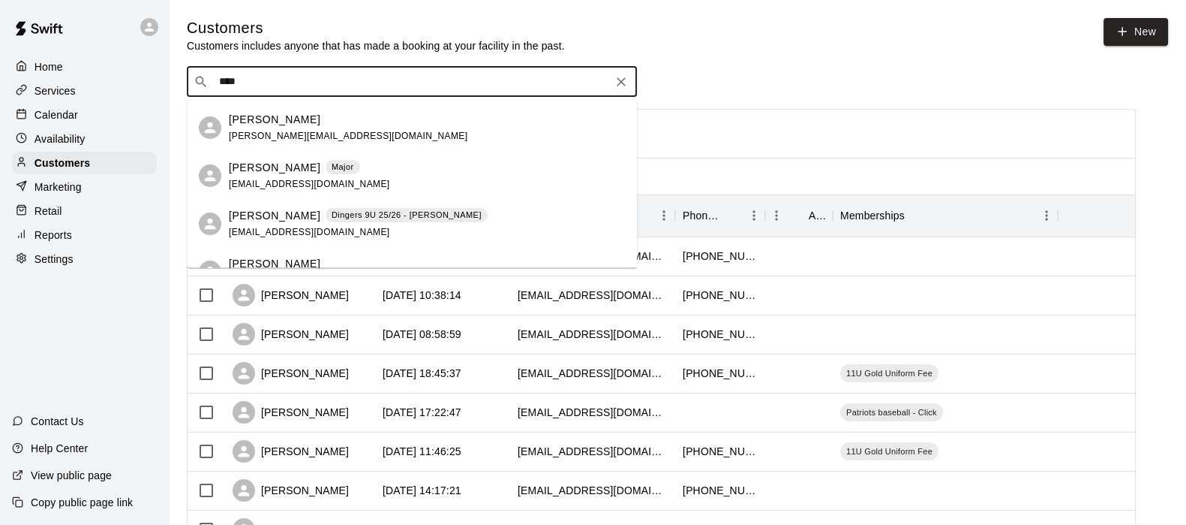
scroll to position [50, 0]
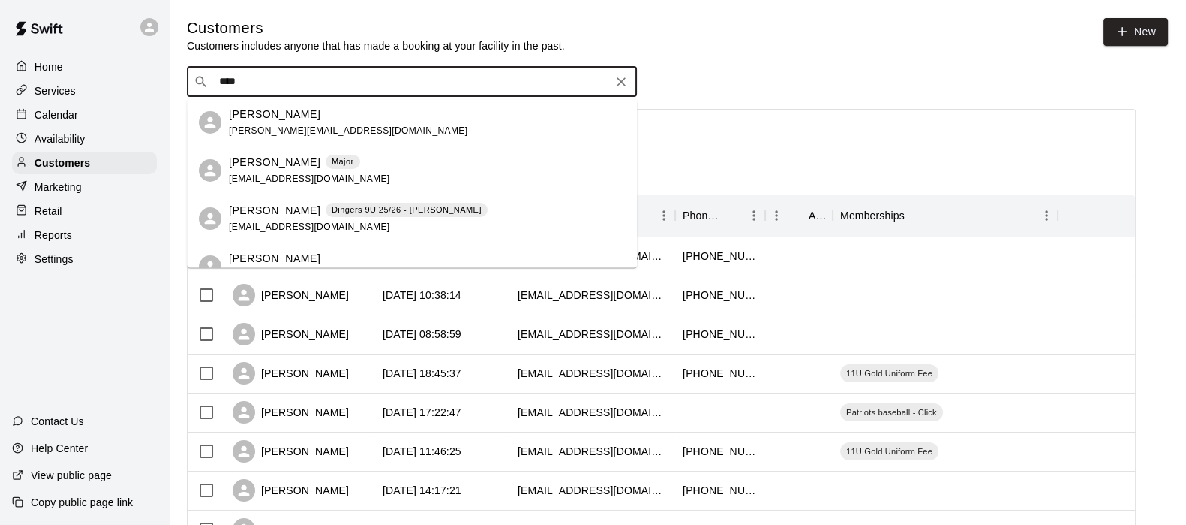
click at [289, 206] on div "Shawn Clay Dingers 9U 25/26 - Moore" at bounding box center [358, 210] width 259 height 16
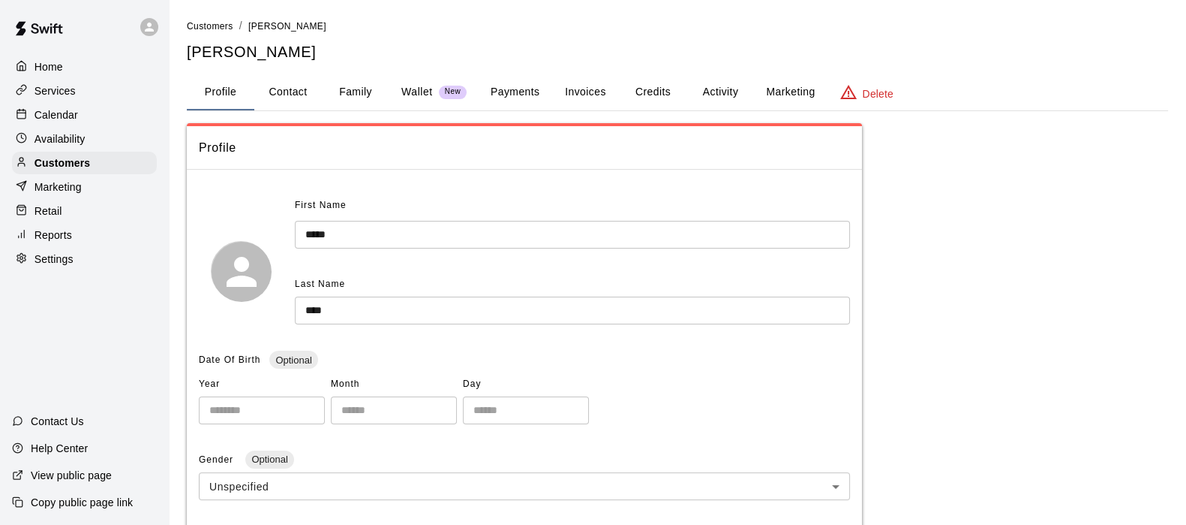
click at [723, 84] on button "Activity" at bounding box center [721, 92] width 68 height 36
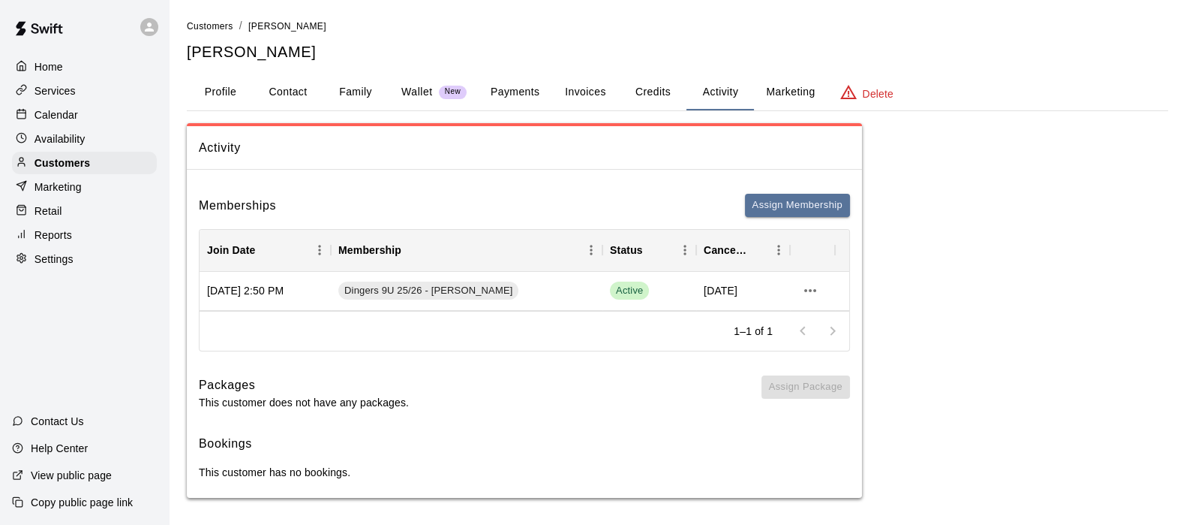
scroll to position [1, 0]
click at [343, 92] on button "Family" at bounding box center [356, 92] width 68 height 36
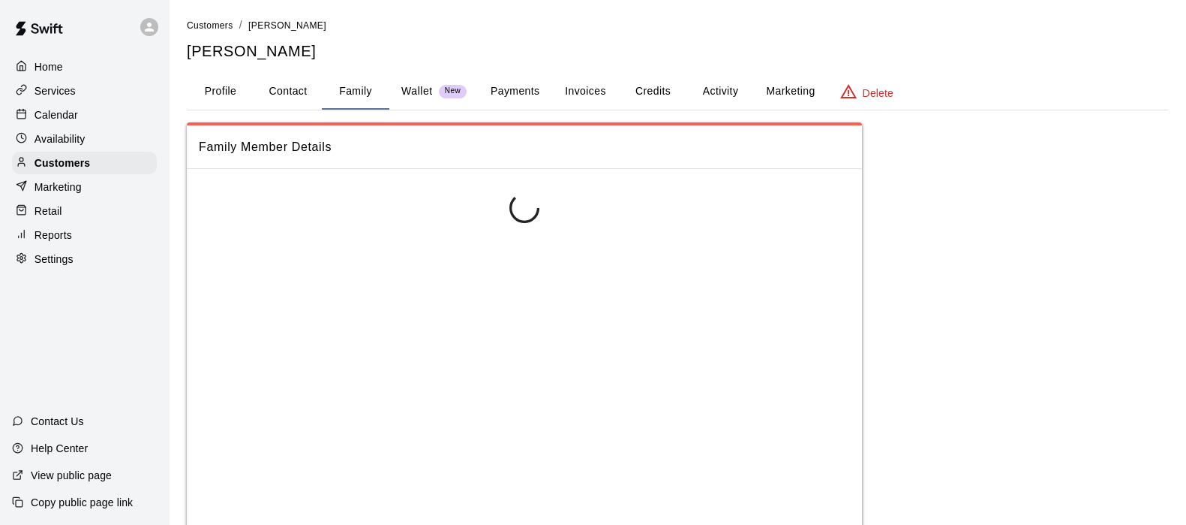
scroll to position [0, 0]
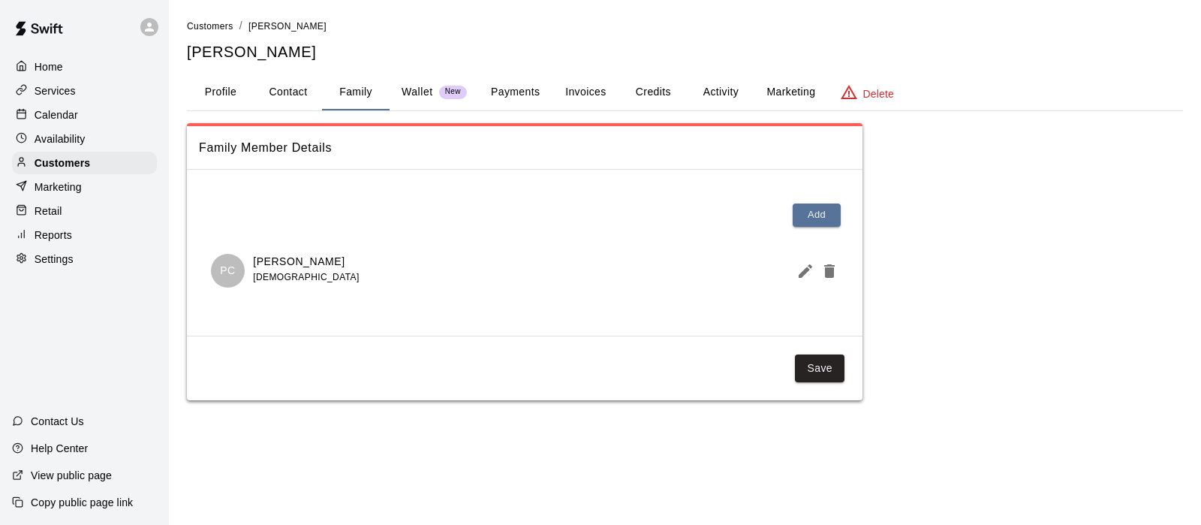
click at [711, 88] on button "Activity" at bounding box center [721, 92] width 68 height 36
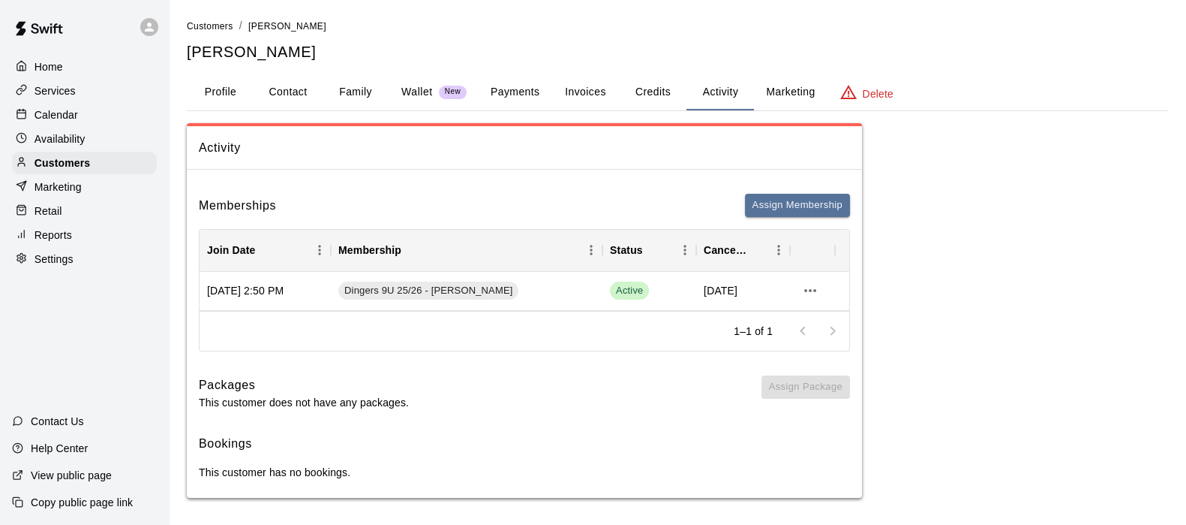
click at [514, 84] on button "Payments" at bounding box center [515, 92] width 73 height 36
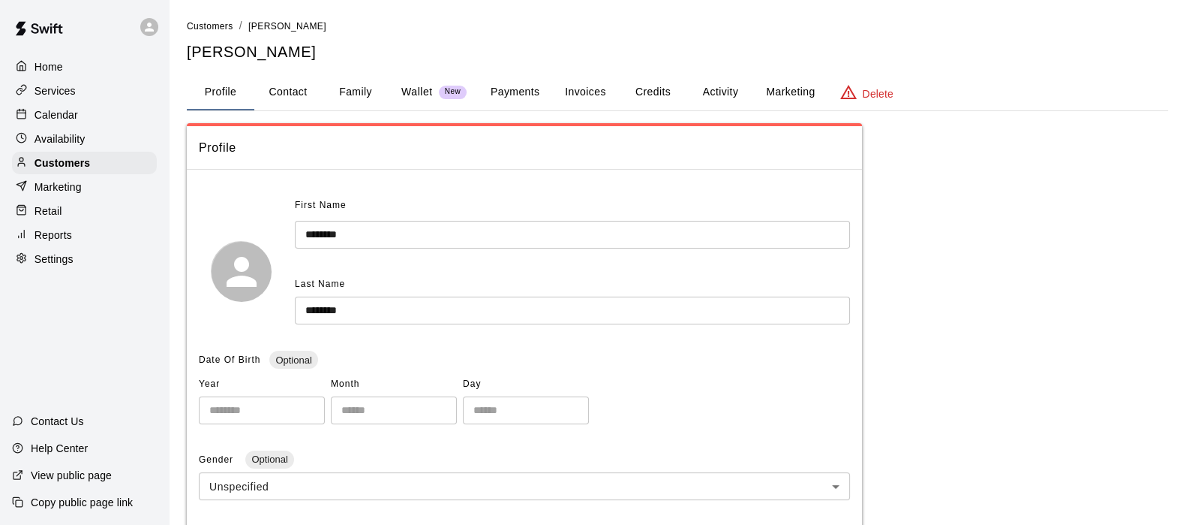
click at [513, 83] on button "Payments" at bounding box center [515, 92] width 73 height 36
click at [531, 89] on button "Payments" at bounding box center [515, 92] width 73 height 36
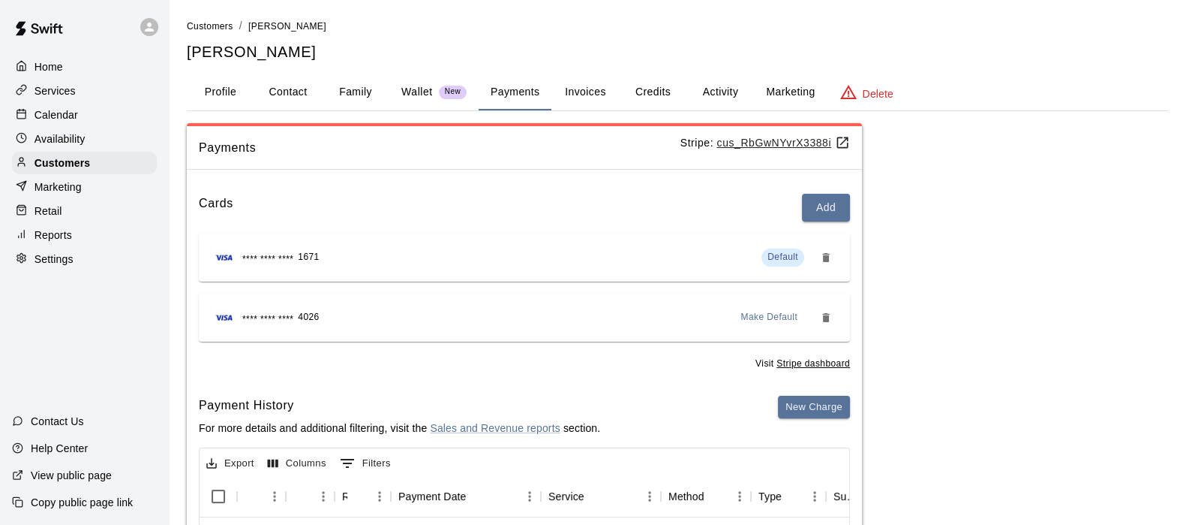
click at [724, 86] on button "Activity" at bounding box center [721, 92] width 68 height 36
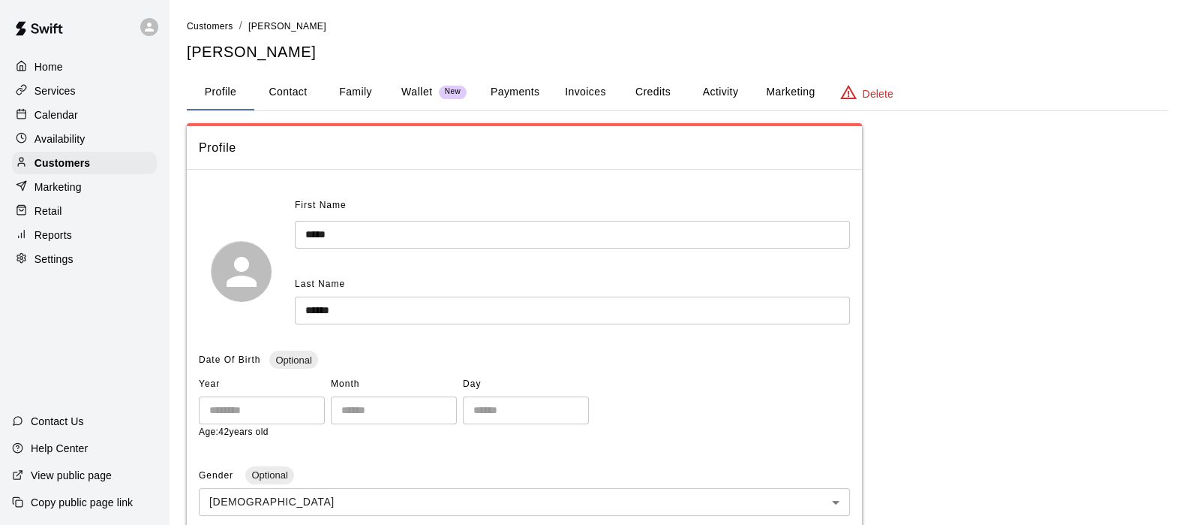
click at [528, 93] on button "Payments" at bounding box center [515, 92] width 73 height 36
click at [531, 91] on button "Payments" at bounding box center [515, 92] width 73 height 36
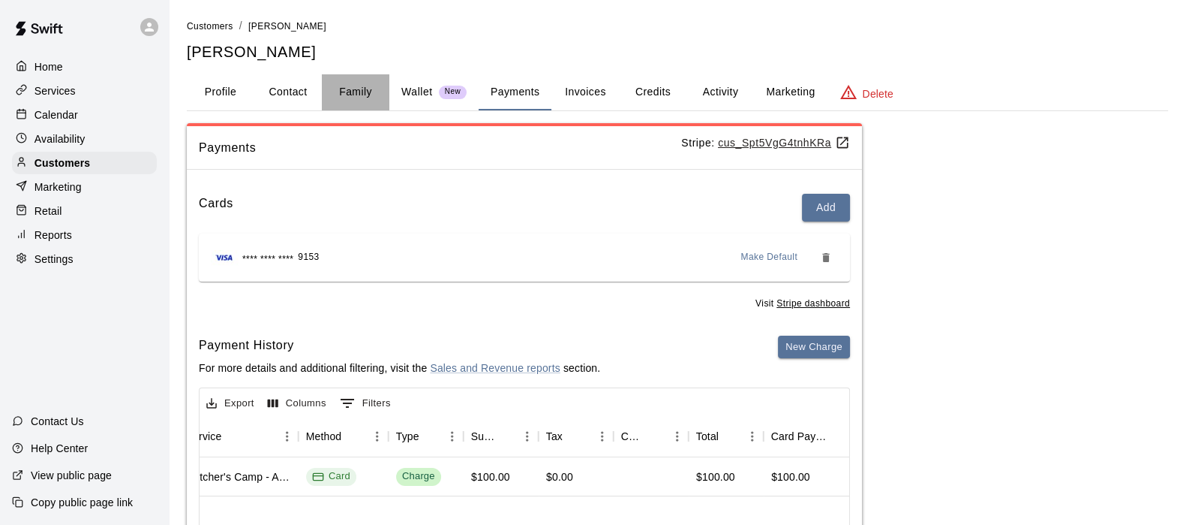
click at [350, 93] on button "Family" at bounding box center [356, 92] width 68 height 36
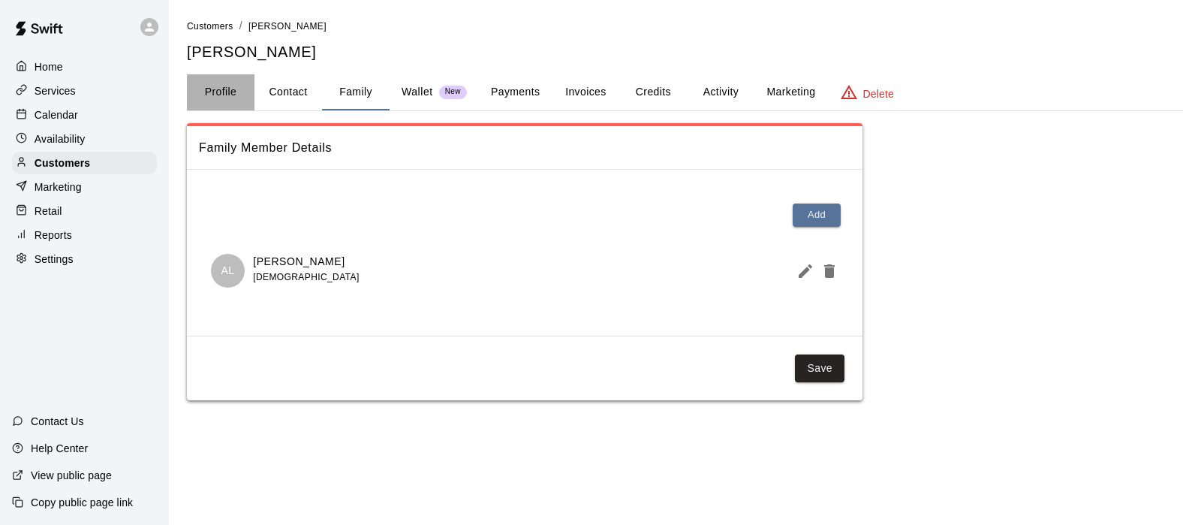
click at [216, 95] on button "Profile" at bounding box center [221, 92] width 68 height 36
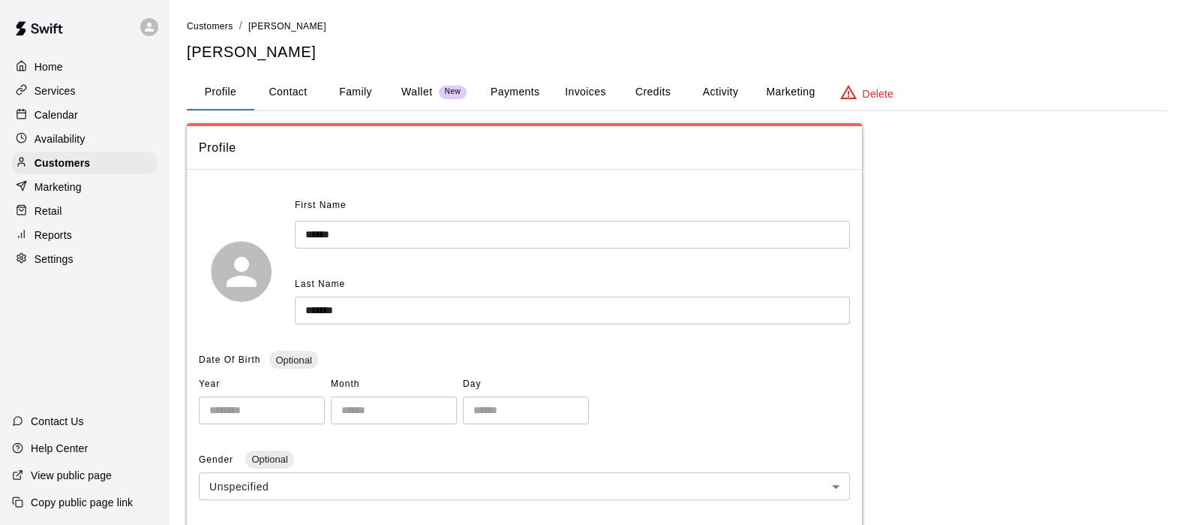
click at [716, 95] on button "Activity" at bounding box center [721, 92] width 68 height 36
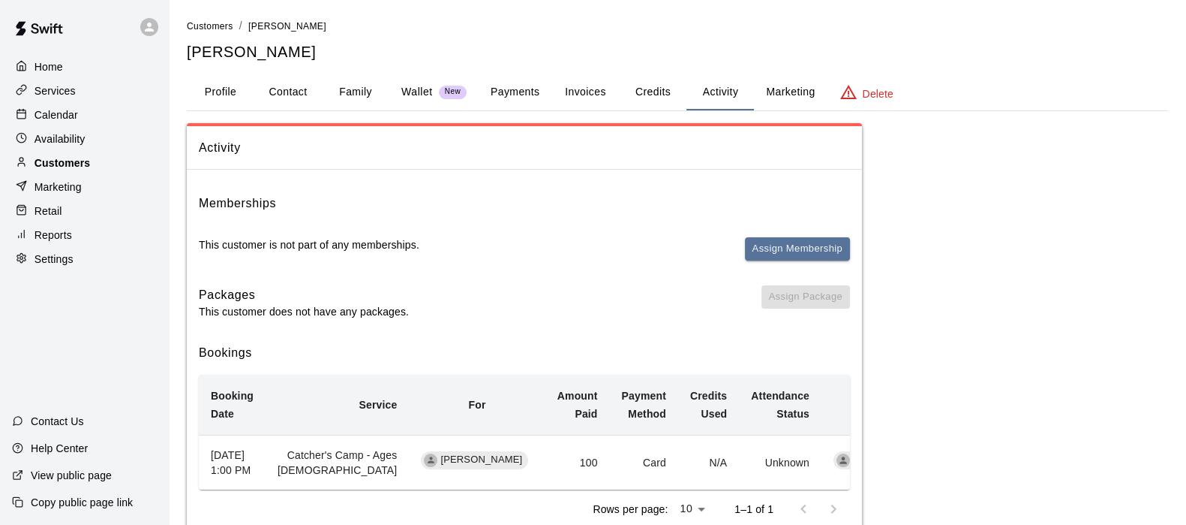
click at [45, 167] on p "Customers" at bounding box center [63, 162] width 56 height 15
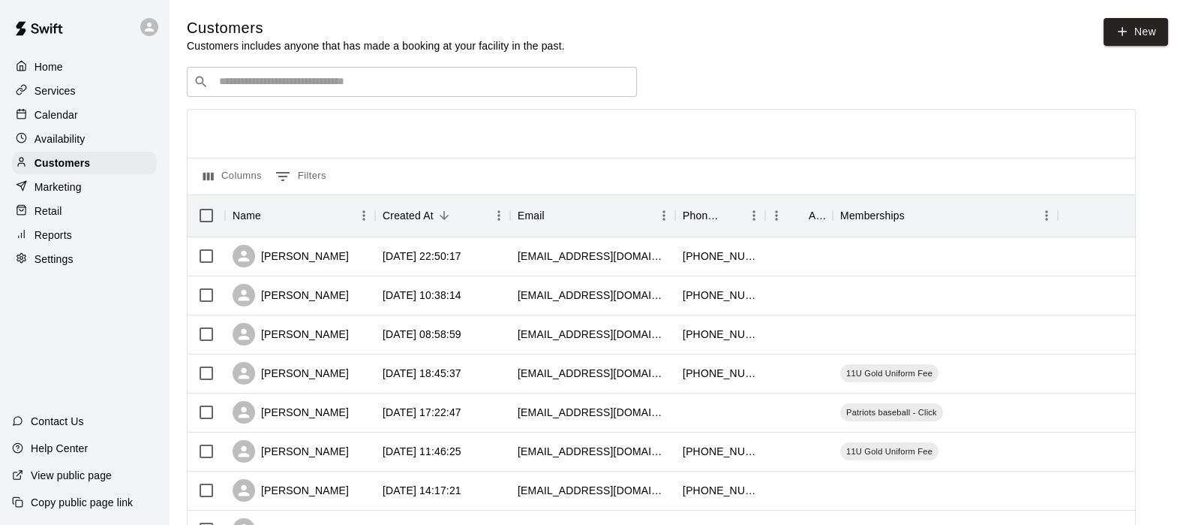
click at [333, 87] on input "Search customers by name or email" at bounding box center [423, 81] width 416 height 15
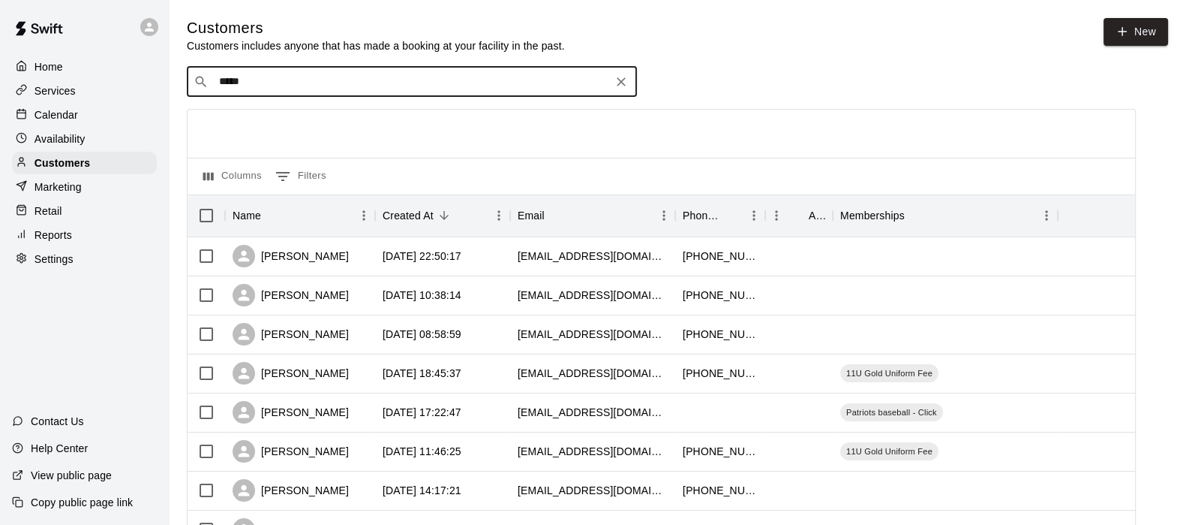
type input "******"
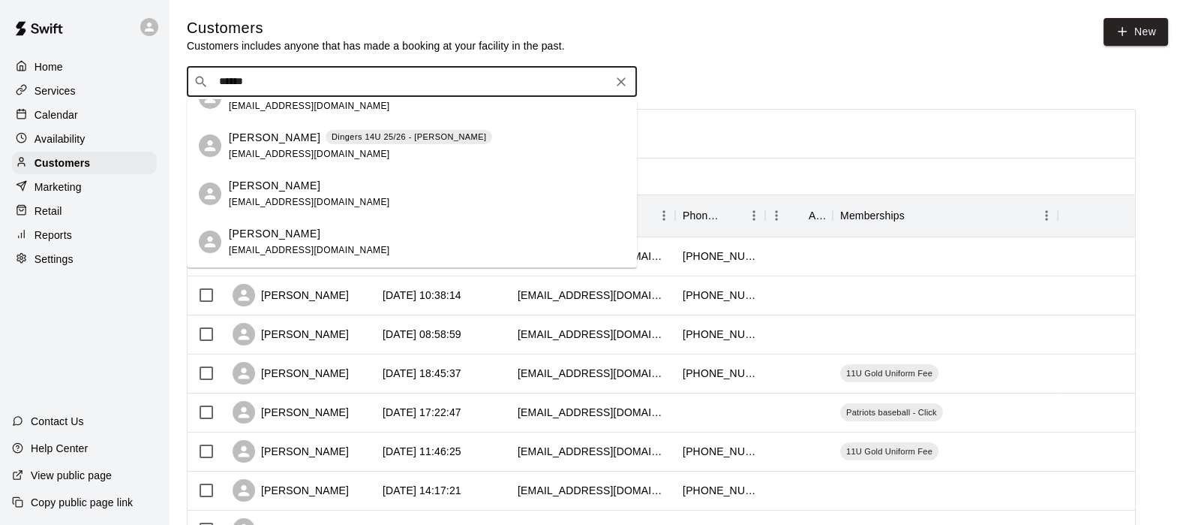
scroll to position [122, 0]
click at [293, 183] on p "[PERSON_NAME]" at bounding box center [275, 185] width 92 height 16
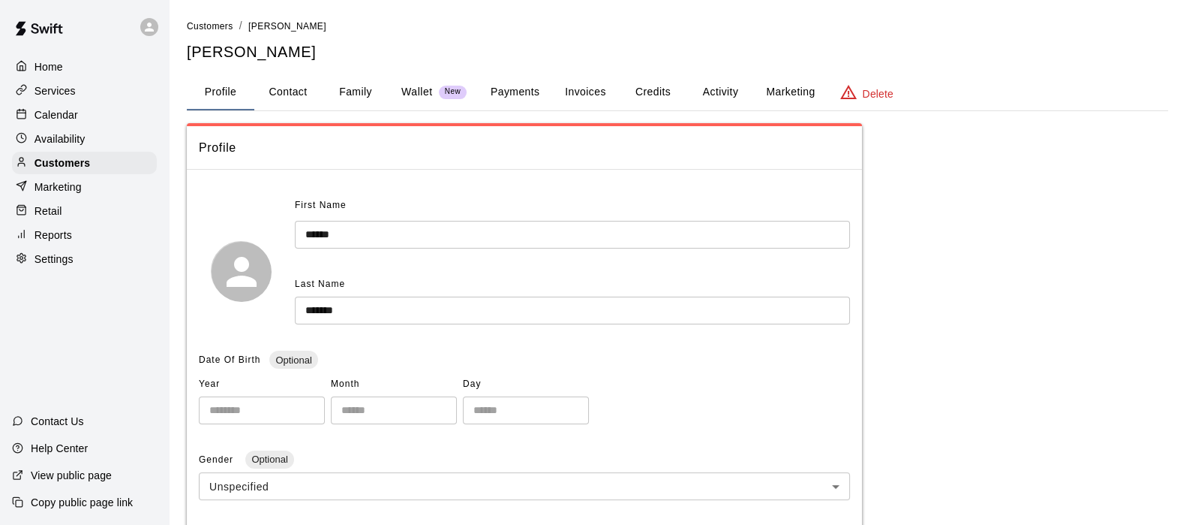
click at [716, 95] on button "Activity" at bounding box center [721, 92] width 68 height 36
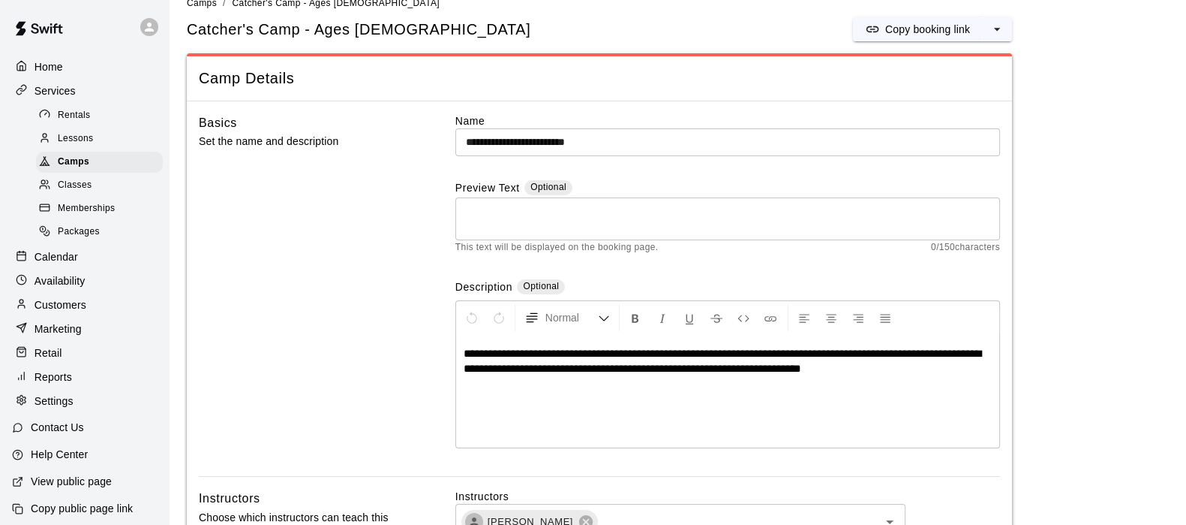
scroll to position [22, 0]
click at [200, 7] on span "Camps" at bounding box center [202, 4] width 30 height 11
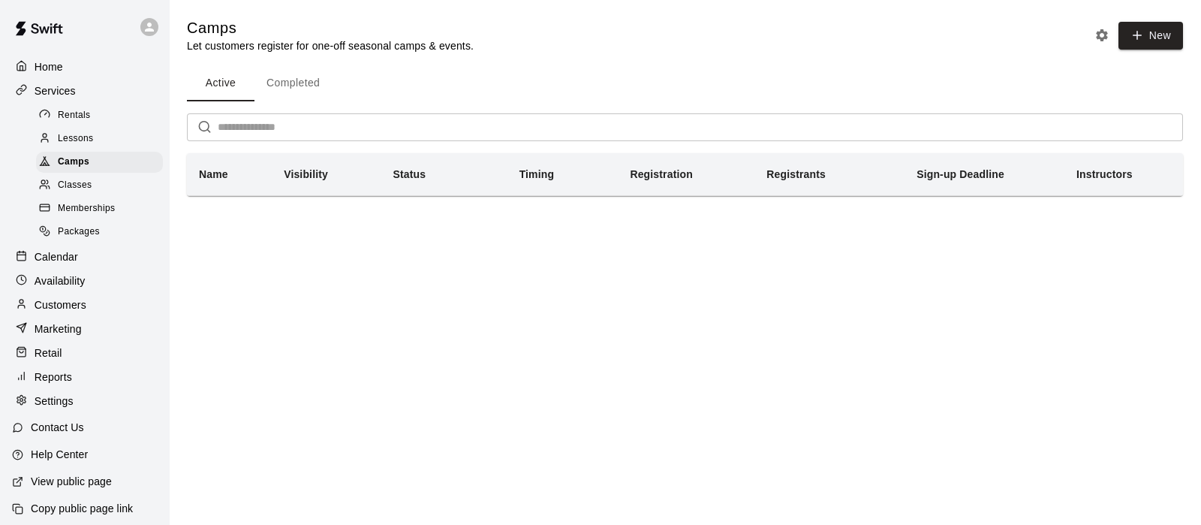
click at [270, 73] on button "Completed" at bounding box center [292, 83] width 77 height 36
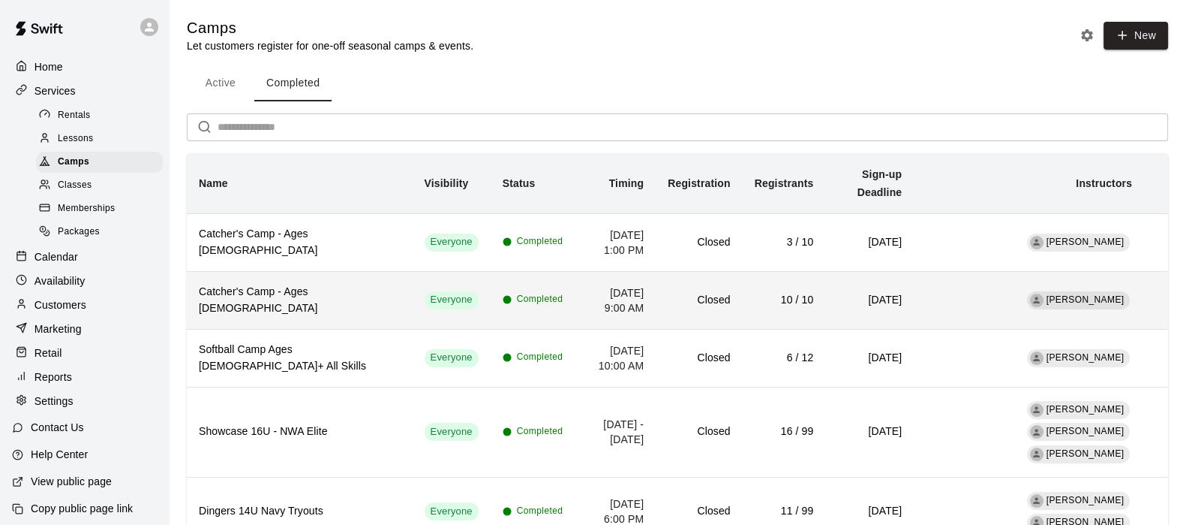
click at [517, 292] on span "Completed" at bounding box center [540, 299] width 47 height 15
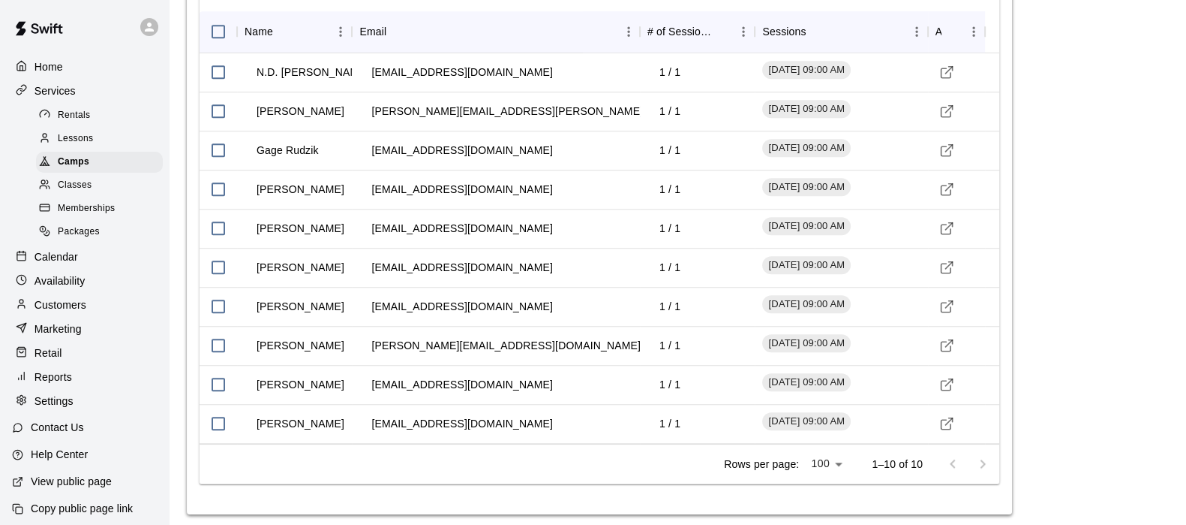
scroll to position [1597, 0]
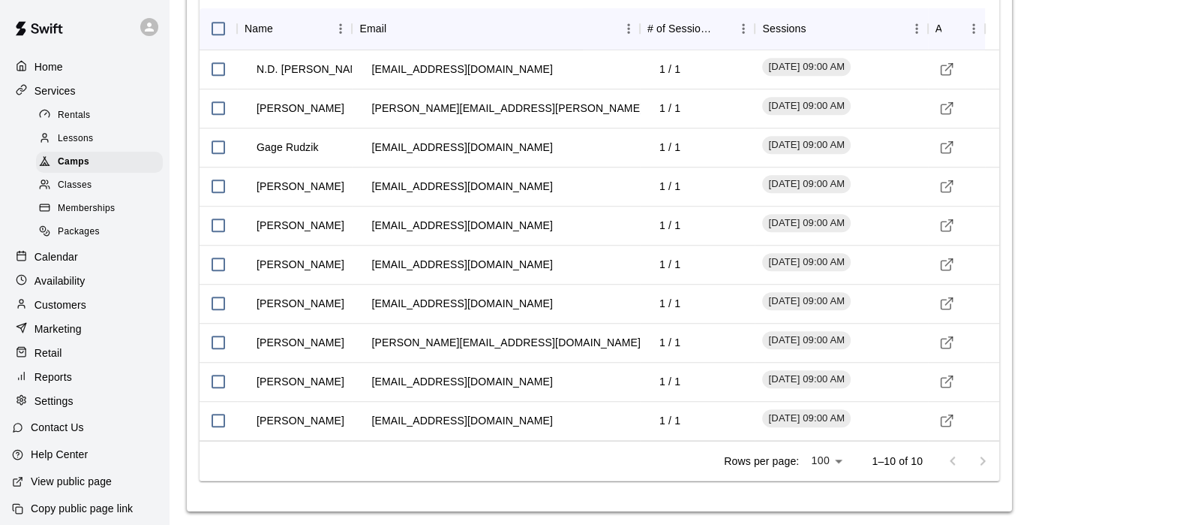
click at [62, 264] on p "Calendar" at bounding box center [57, 256] width 44 height 15
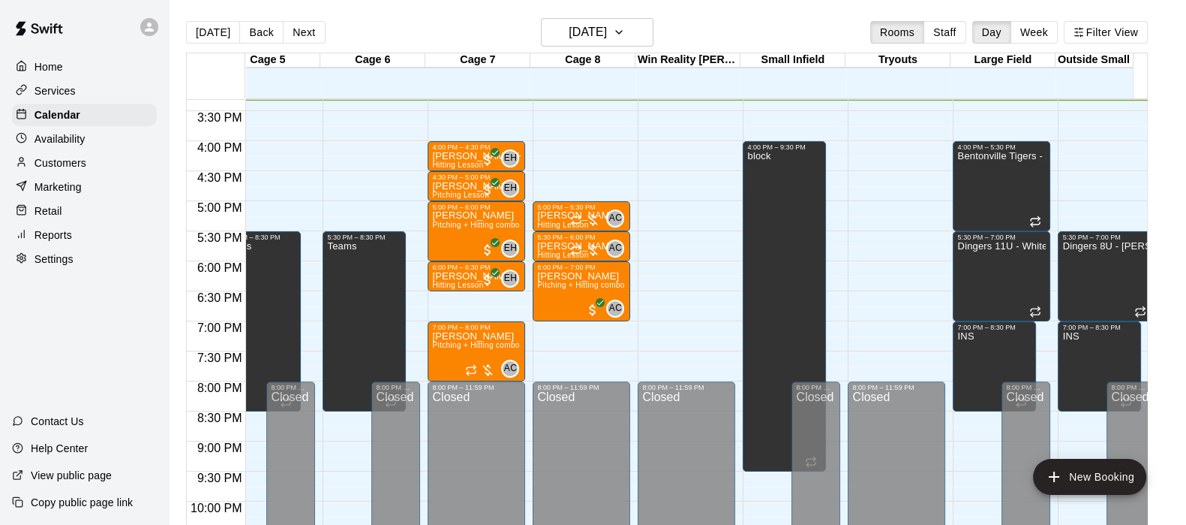
scroll to position [0, 28]
